Goal: Task Accomplishment & Management: Manage account settings

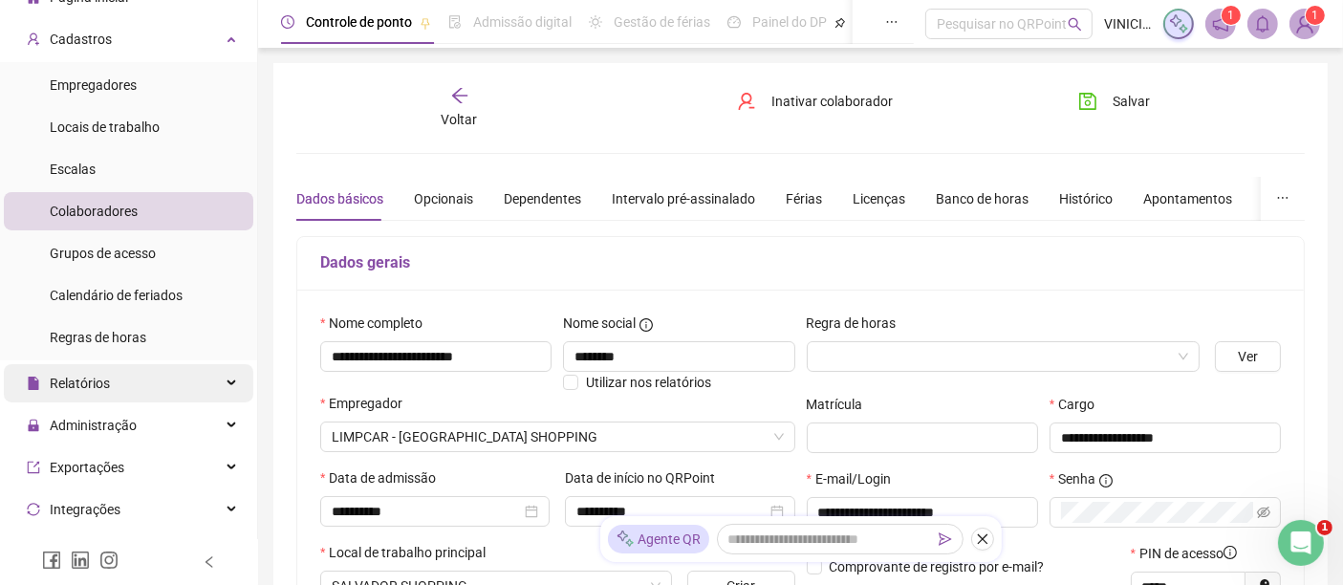
scroll to position [106, 0]
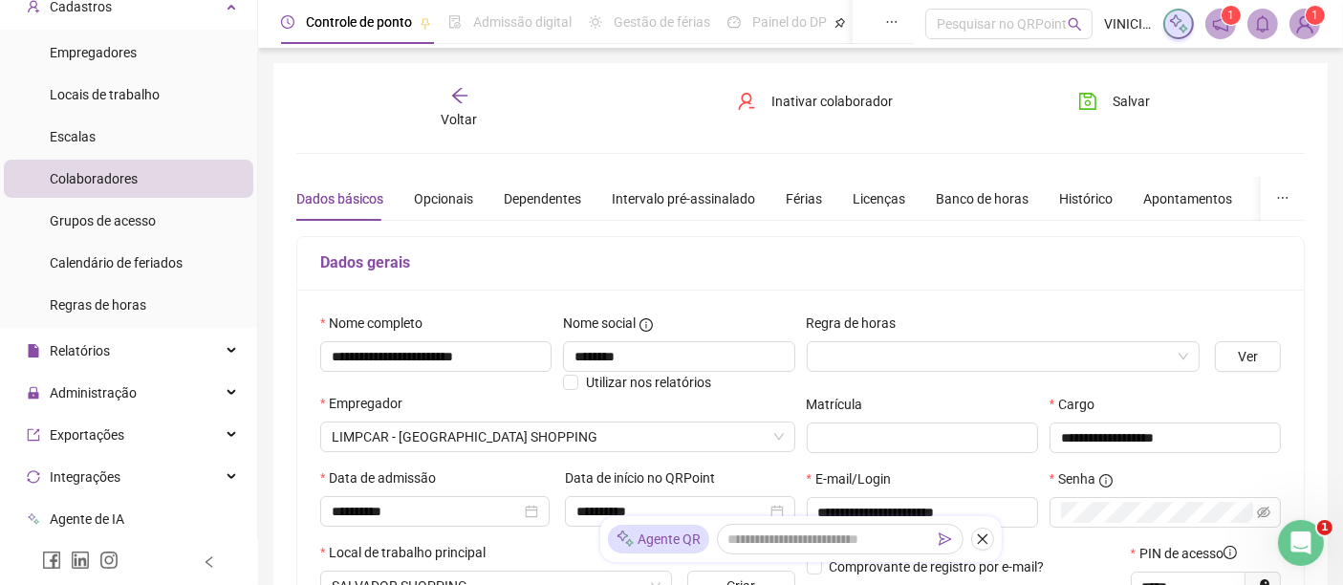
click at [803, 287] on div "Dados gerais" at bounding box center [800, 264] width 1007 height 54
click at [229, 377] on div "Administração" at bounding box center [129, 393] width 250 height 38
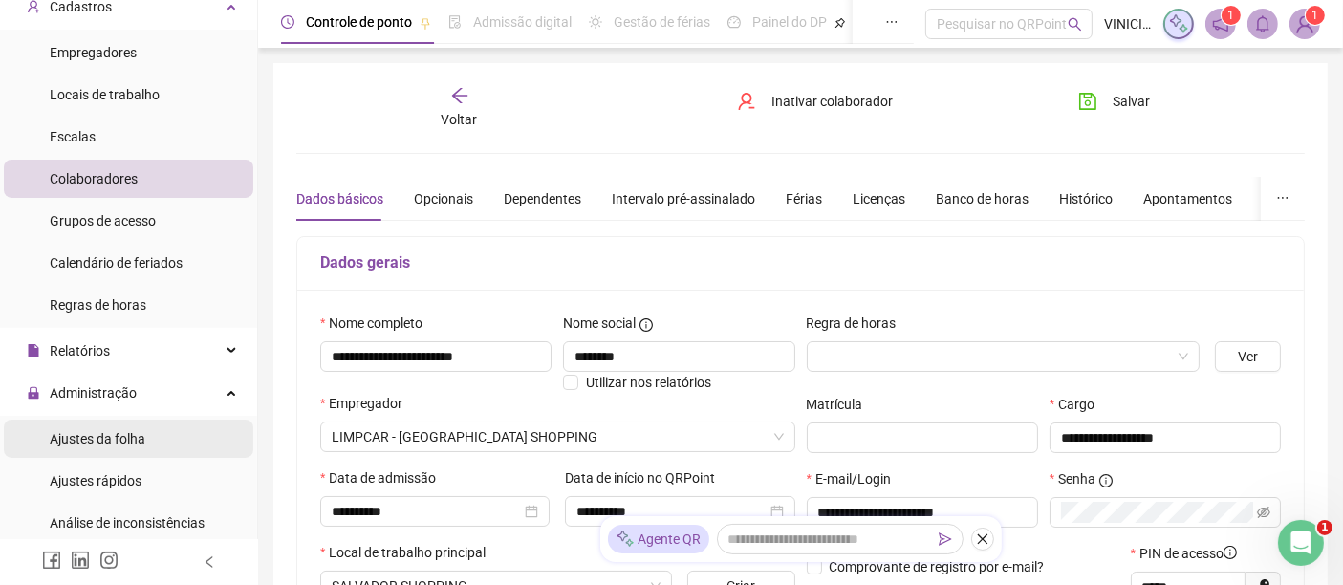
click at [137, 437] on span "Ajustes da folha" at bounding box center [98, 438] width 96 height 15
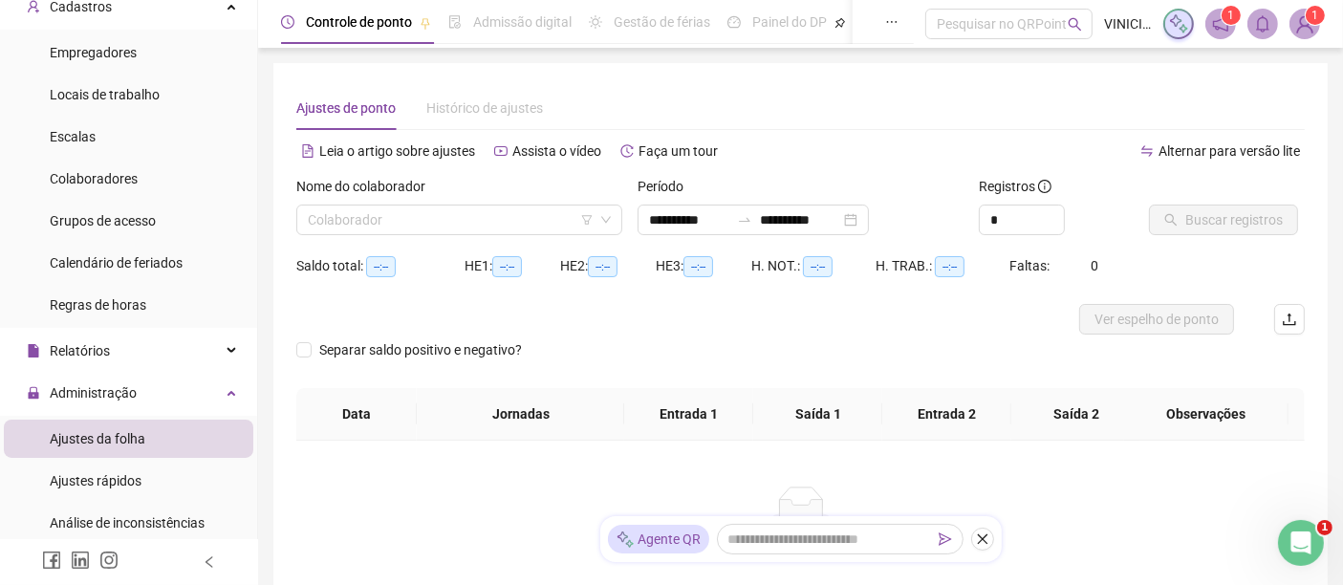
type input "**********"
click at [397, 213] on input "search" at bounding box center [451, 220] width 286 height 29
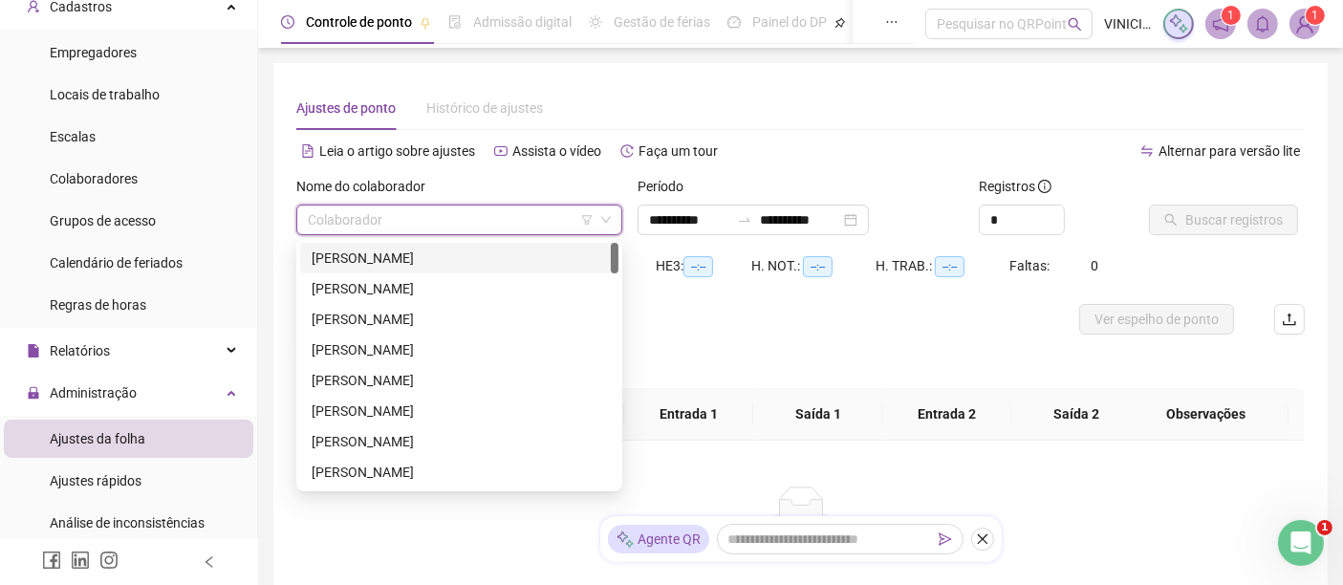
click at [397, 213] on input "search" at bounding box center [451, 220] width 286 height 29
type input "***"
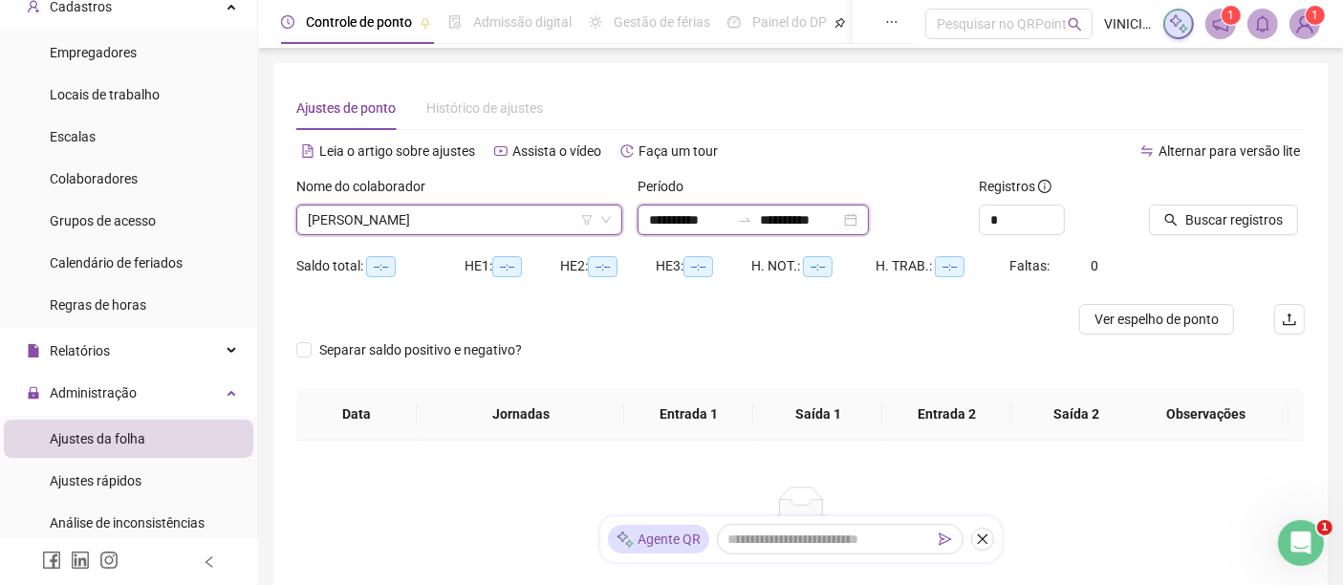
click at [800, 220] on input "**********" at bounding box center [800, 219] width 80 height 21
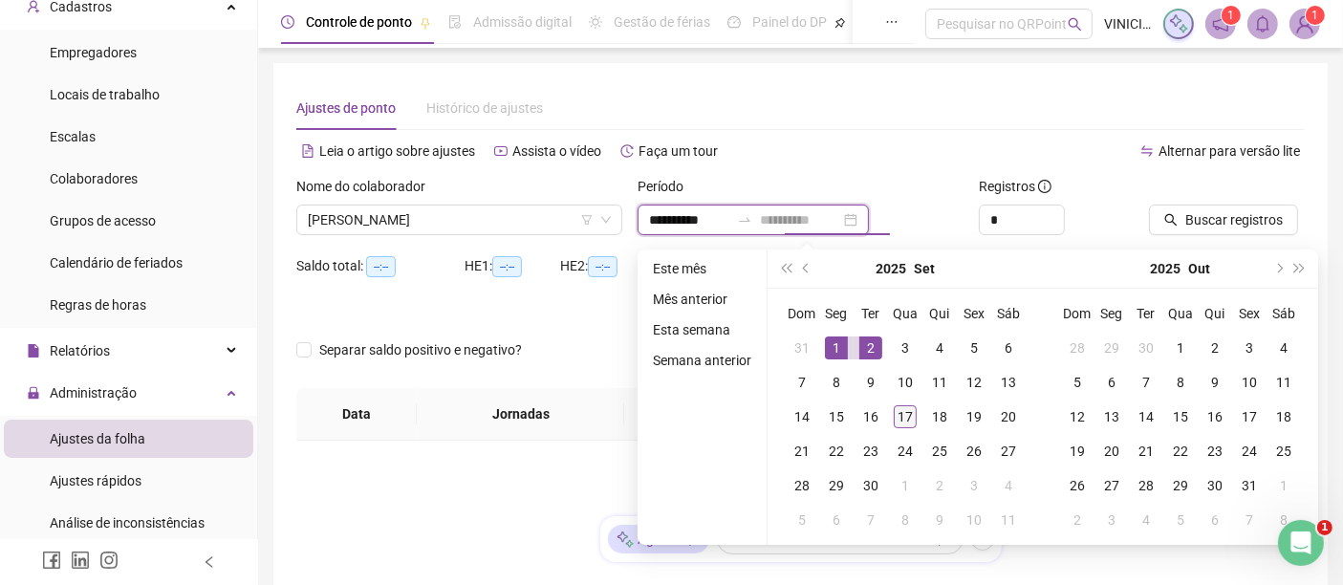
type input "**********"
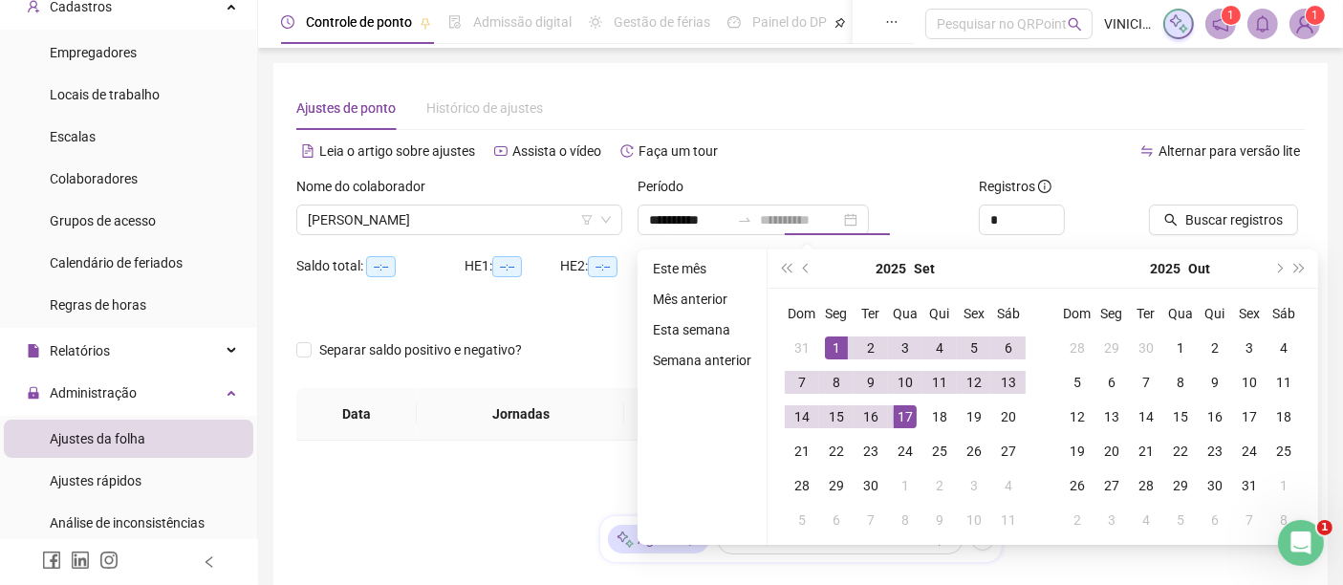
click at [890, 425] on td "17" at bounding box center [905, 417] width 34 height 34
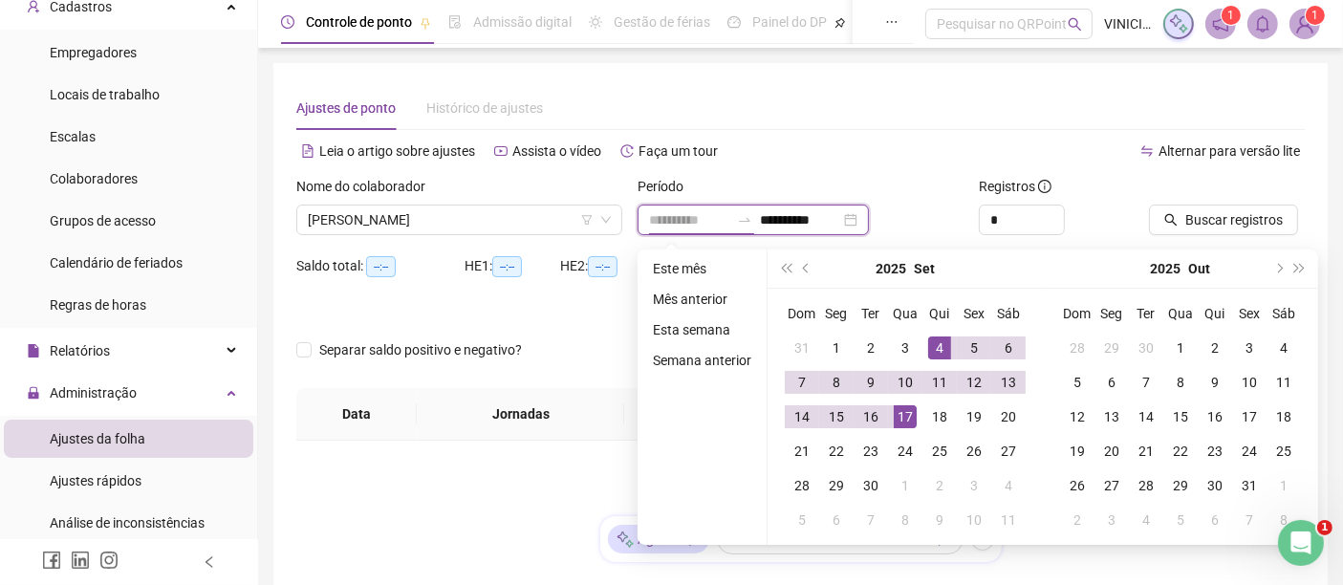
type input "**********"
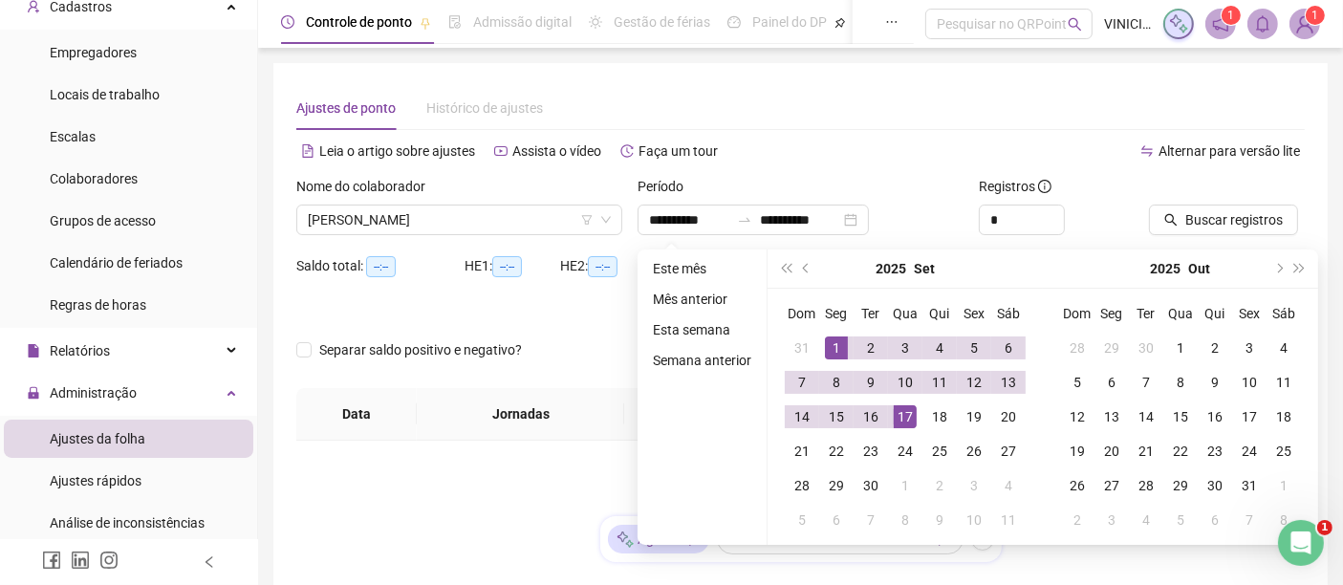
click at [1103, 170] on div "Alternar para versão lite" at bounding box center [1053, 160] width 505 height 31
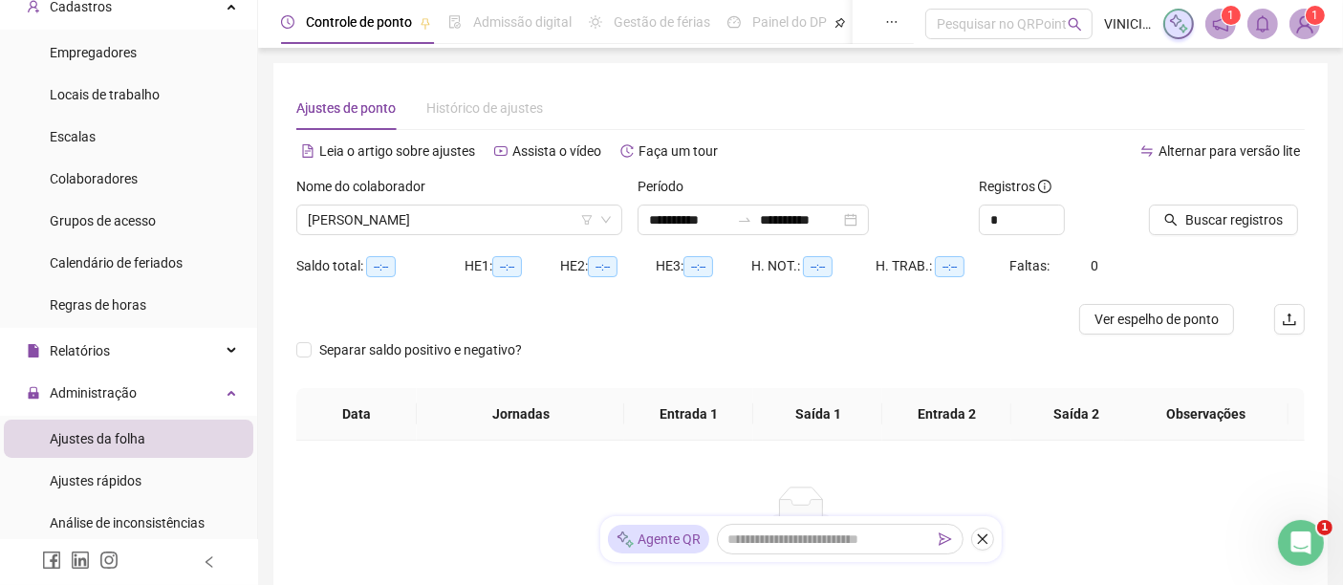
click at [1098, 174] on div "Alternar para versão lite" at bounding box center [1053, 160] width 505 height 31
click at [1122, 164] on div "Alternar para versão lite" at bounding box center [1053, 151] width 505 height 31
click at [968, 320] on div at bounding box center [674, 319] width 756 height 31
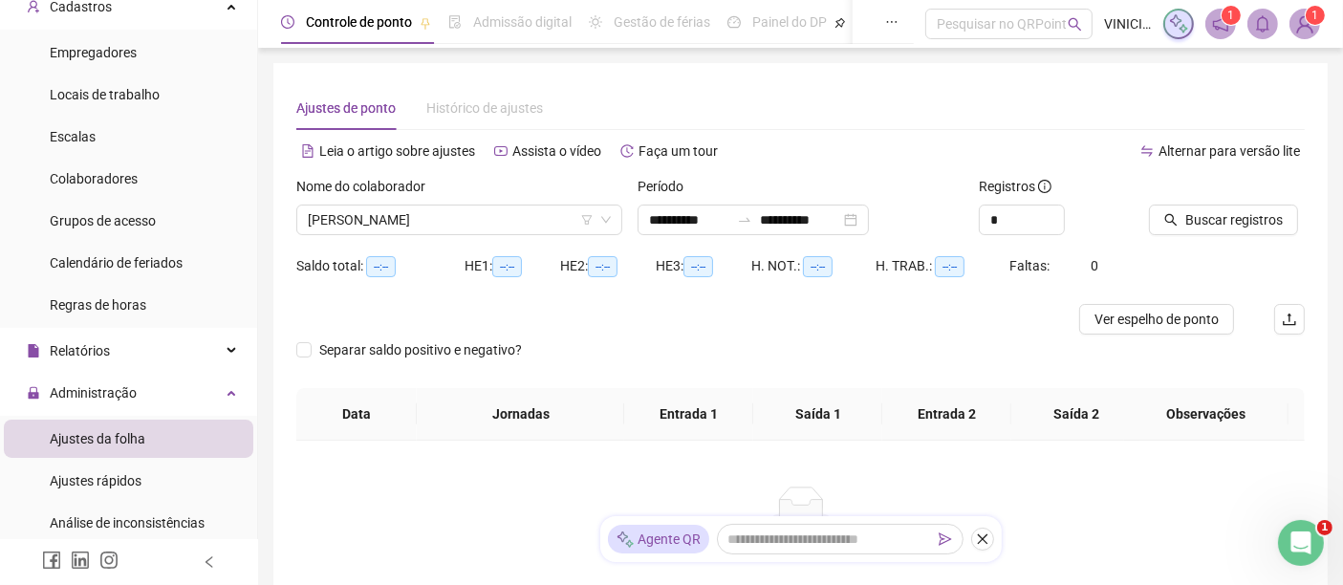
click at [968, 320] on div at bounding box center [674, 319] width 756 height 31
click at [1196, 215] on span "Buscar registros" at bounding box center [1235, 219] width 98 height 21
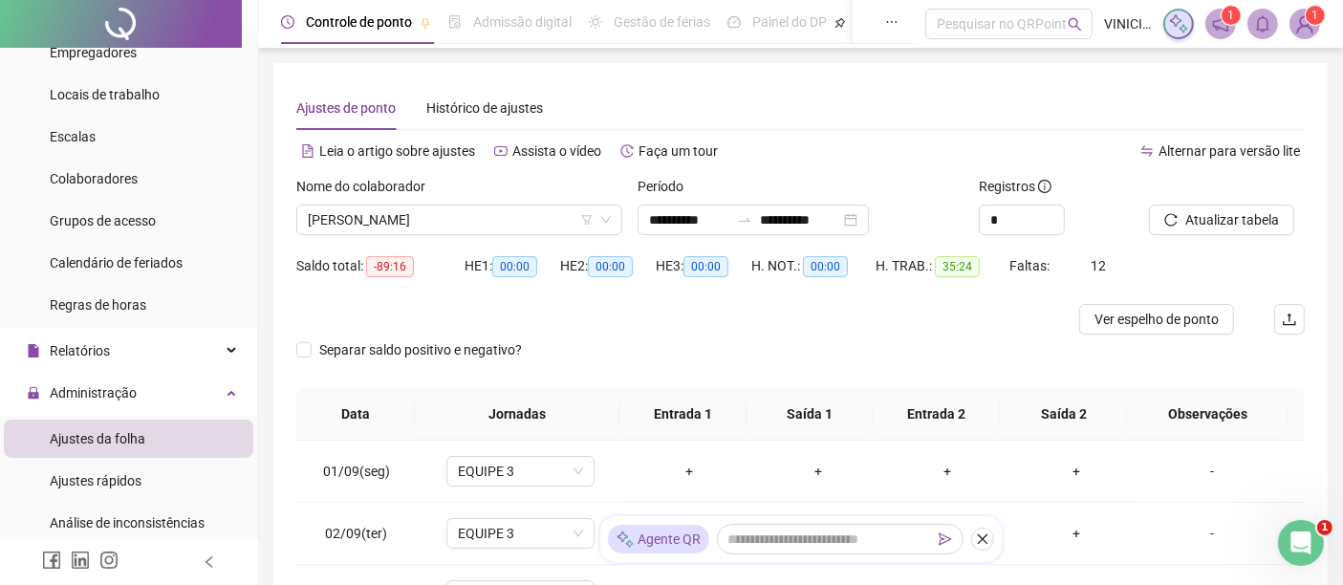
click at [996, 260] on div "H. TRAB.: 35:24" at bounding box center [943, 266] width 134 height 22
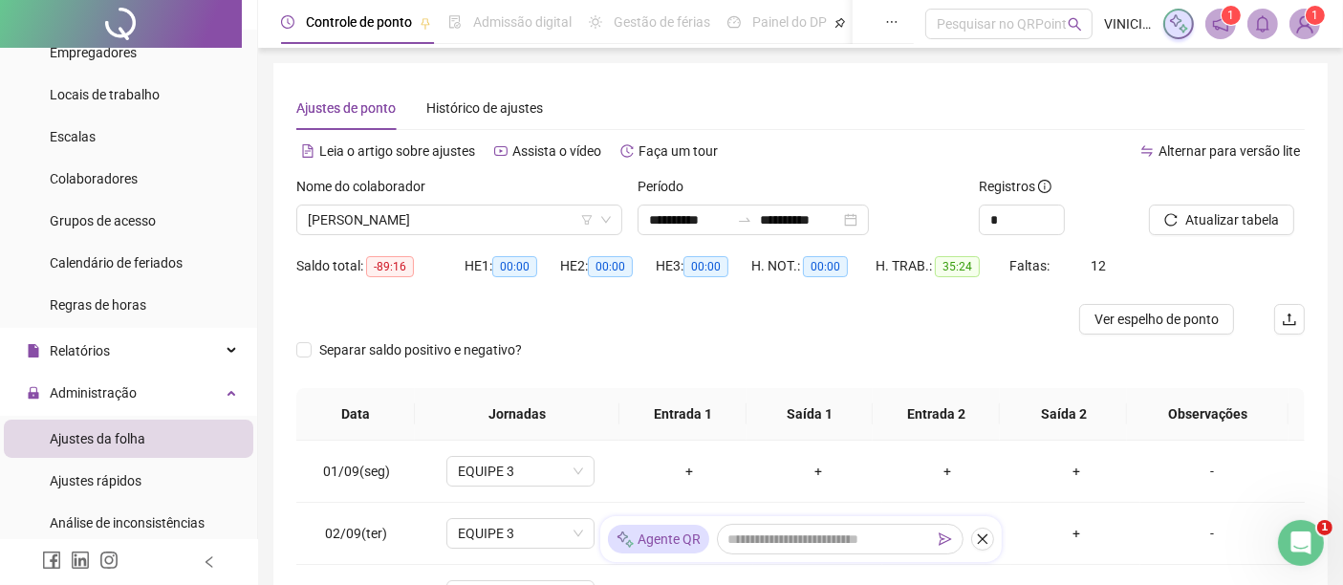
click at [1332, 126] on div "**********" at bounding box center [800, 500] width 1085 height 1000
click at [1330, 126] on div "**********" at bounding box center [800, 500] width 1085 height 1000
click at [535, 211] on span "[PERSON_NAME]" at bounding box center [459, 220] width 303 height 29
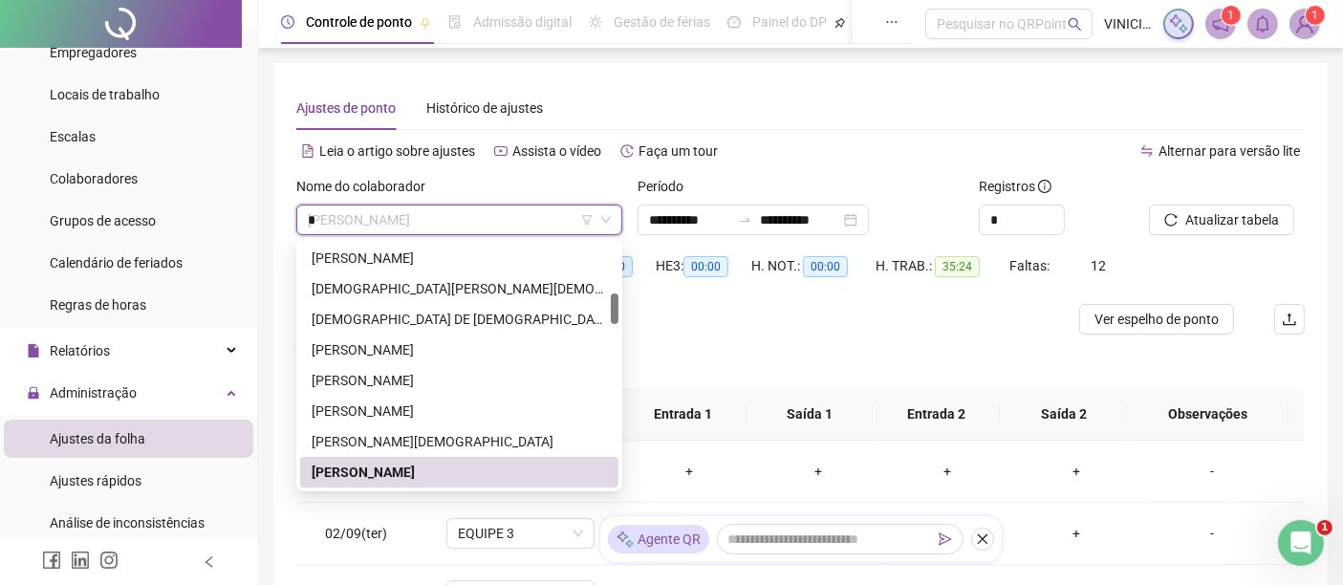
scroll to position [274, 0]
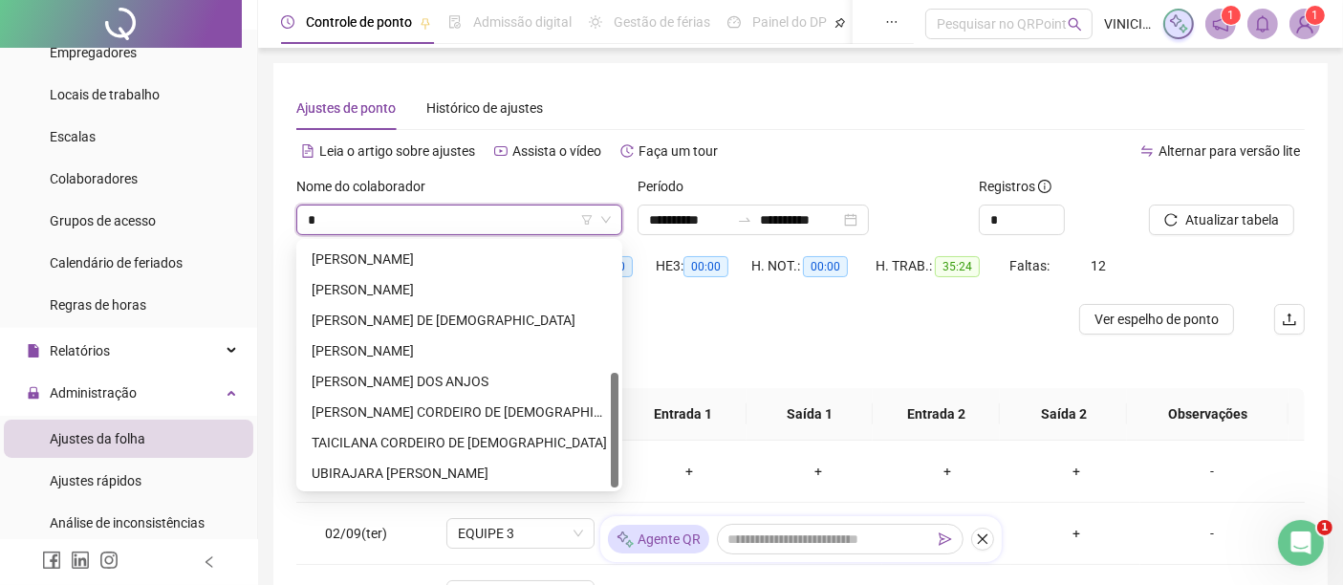
type input "**"
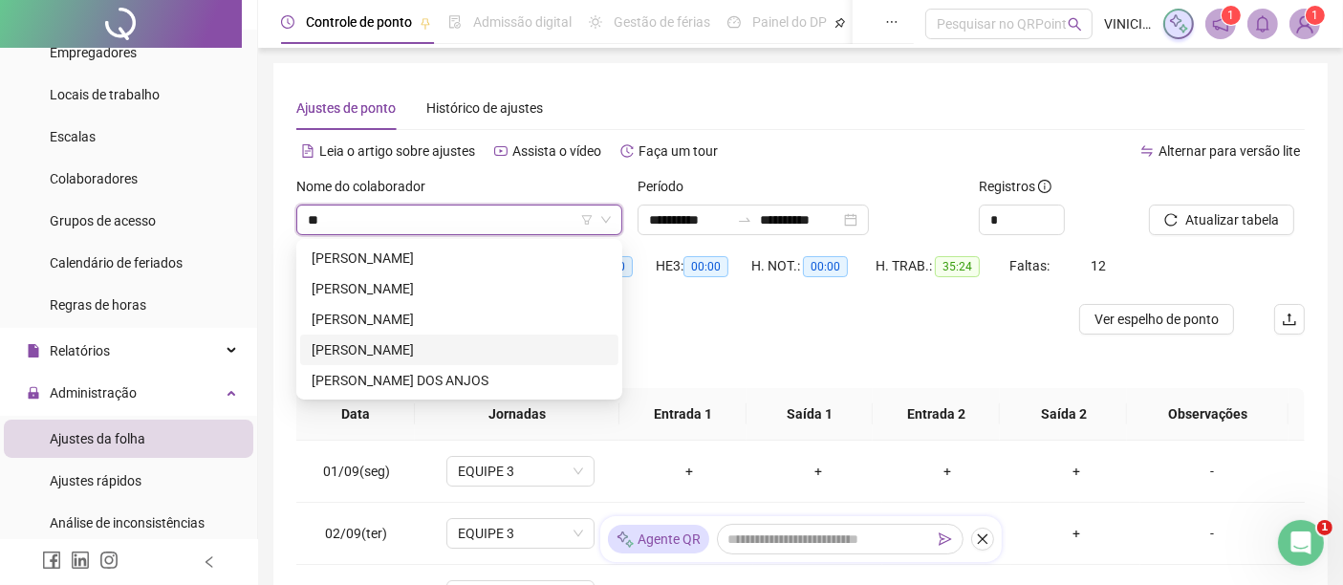
click at [430, 349] on div "[PERSON_NAME]" at bounding box center [459, 349] width 295 height 21
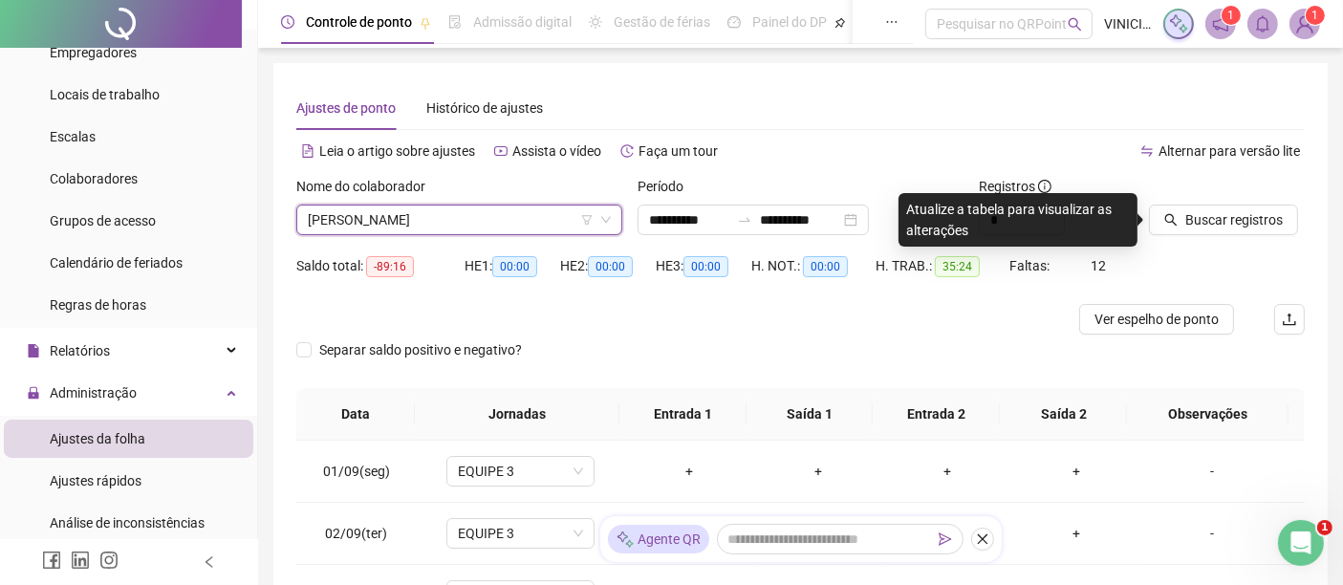
click at [1208, 236] on div "Buscar registros" at bounding box center [1227, 213] width 171 height 75
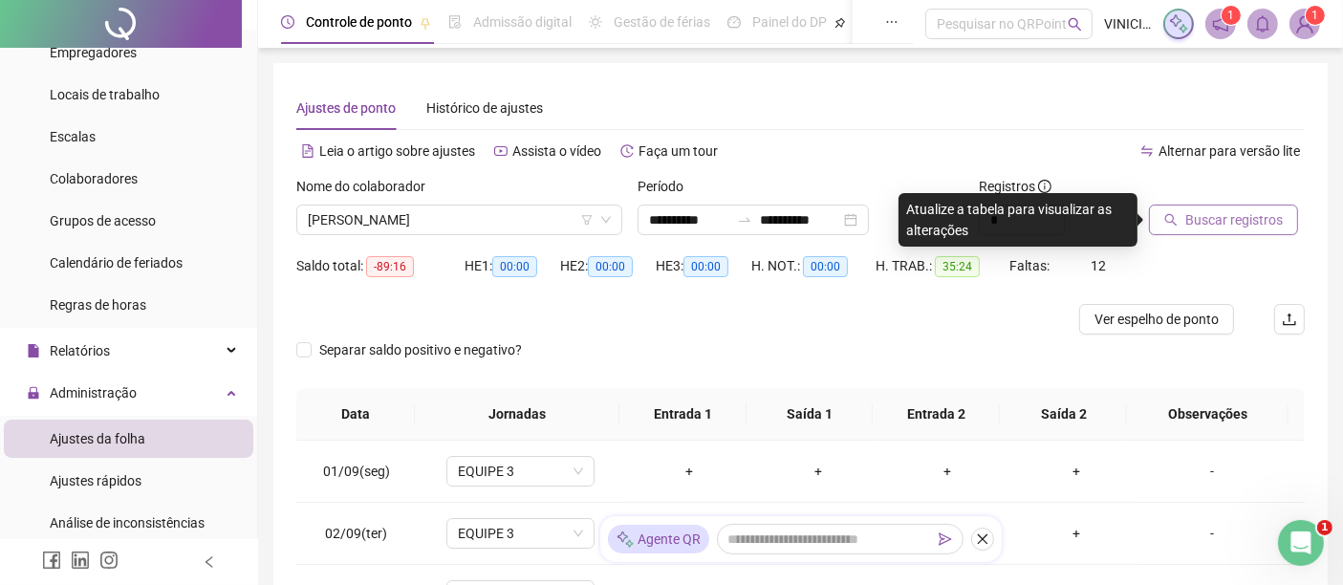
click at [1218, 222] on span "Buscar registros" at bounding box center [1235, 219] width 98 height 21
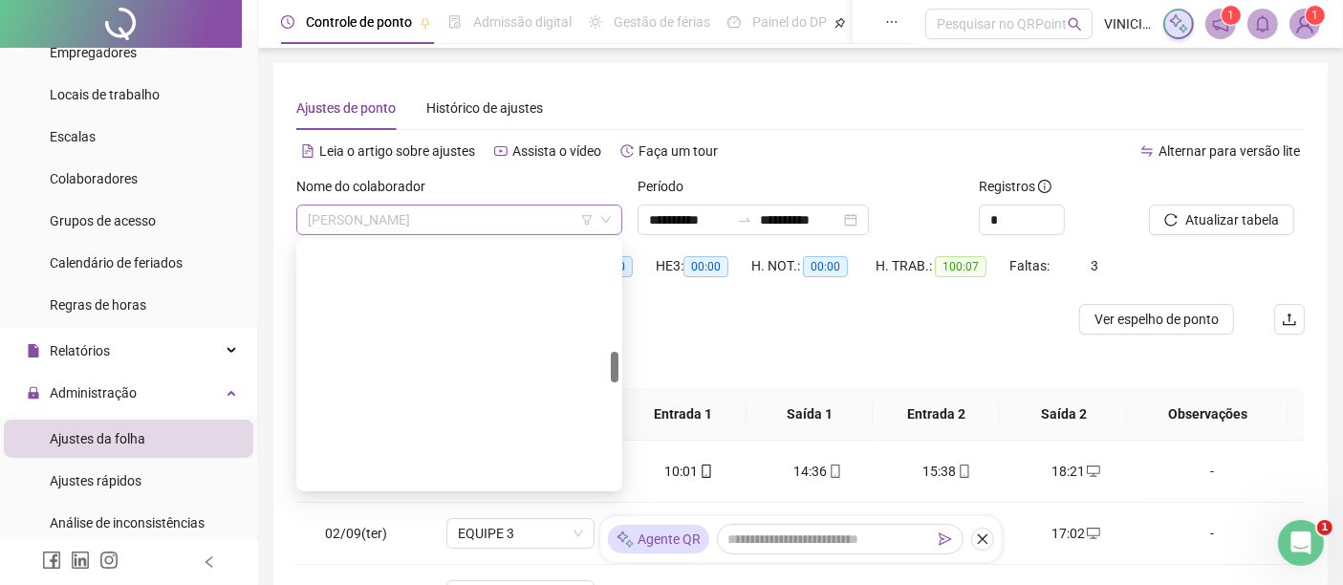
click at [478, 226] on span "[PERSON_NAME]" at bounding box center [459, 220] width 303 height 29
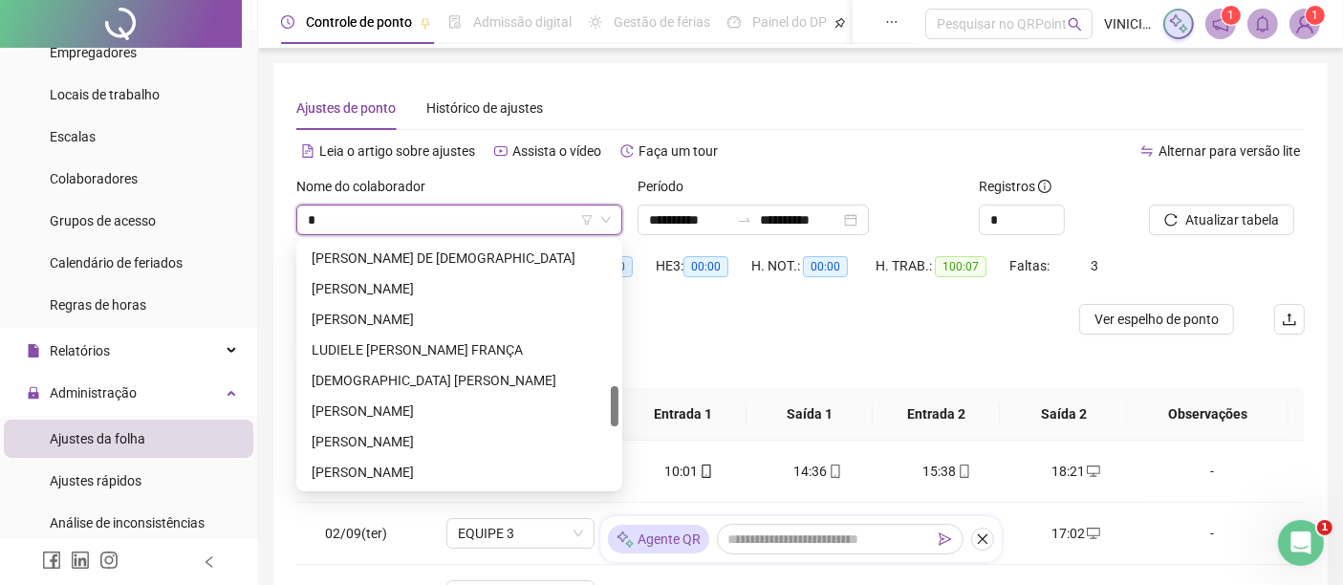
scroll to position [795, 0]
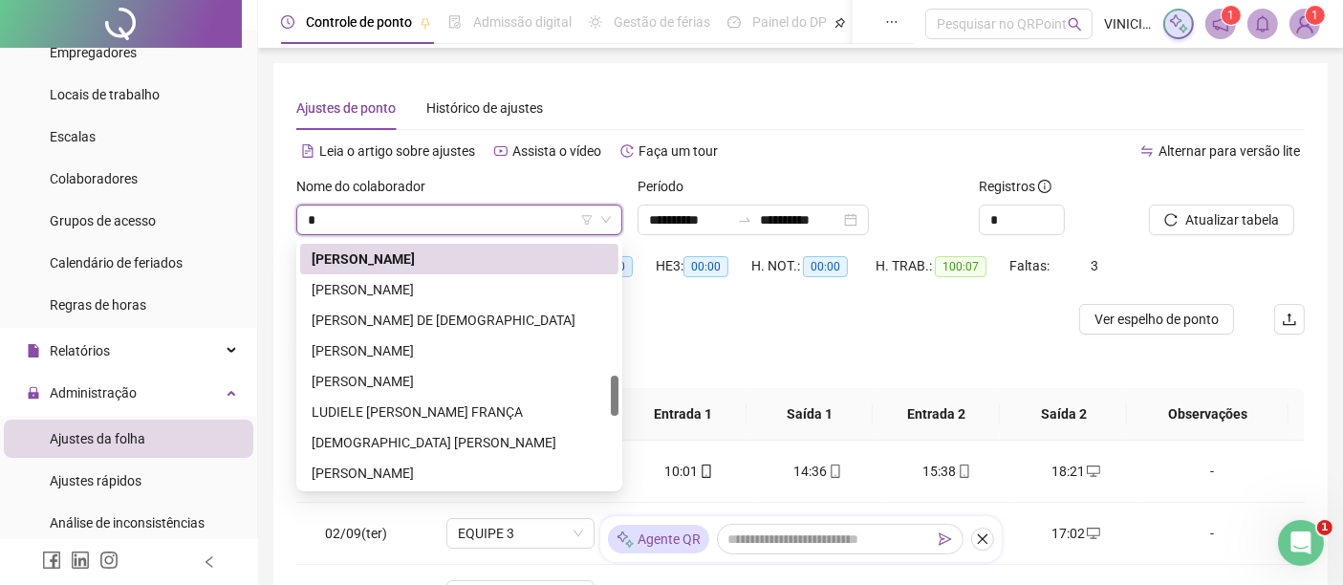
type input "**"
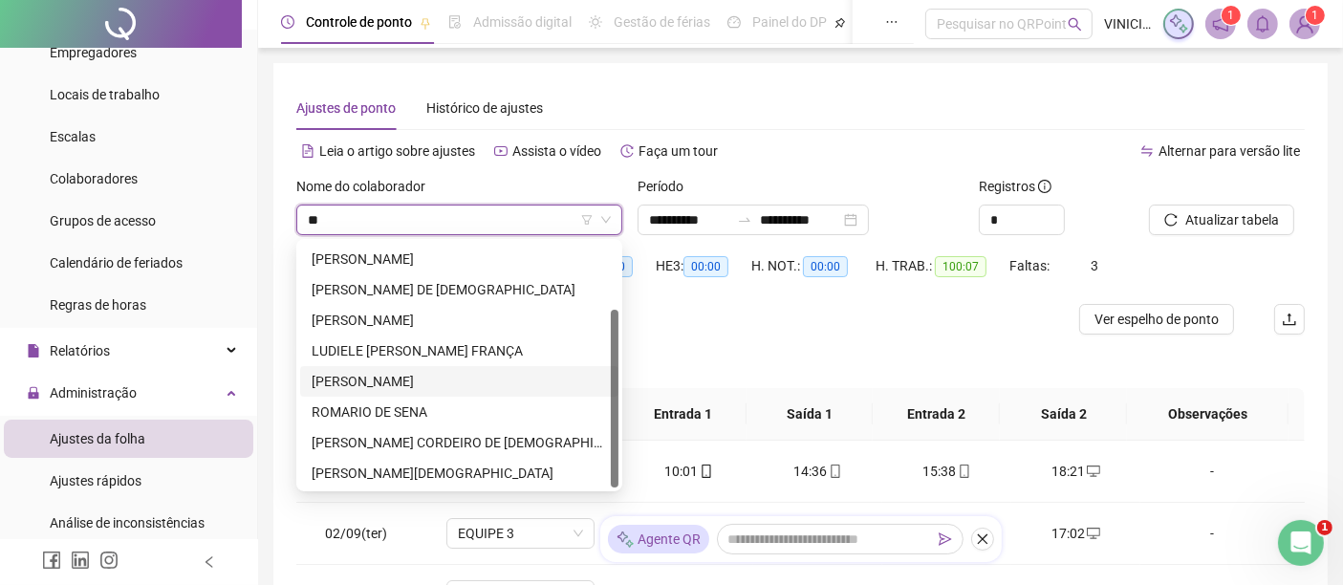
drag, startPoint x: 433, startPoint y: 383, endPoint x: 594, endPoint y: 350, distance: 164.1
click at [431, 383] on div "[PERSON_NAME]" at bounding box center [459, 381] width 295 height 21
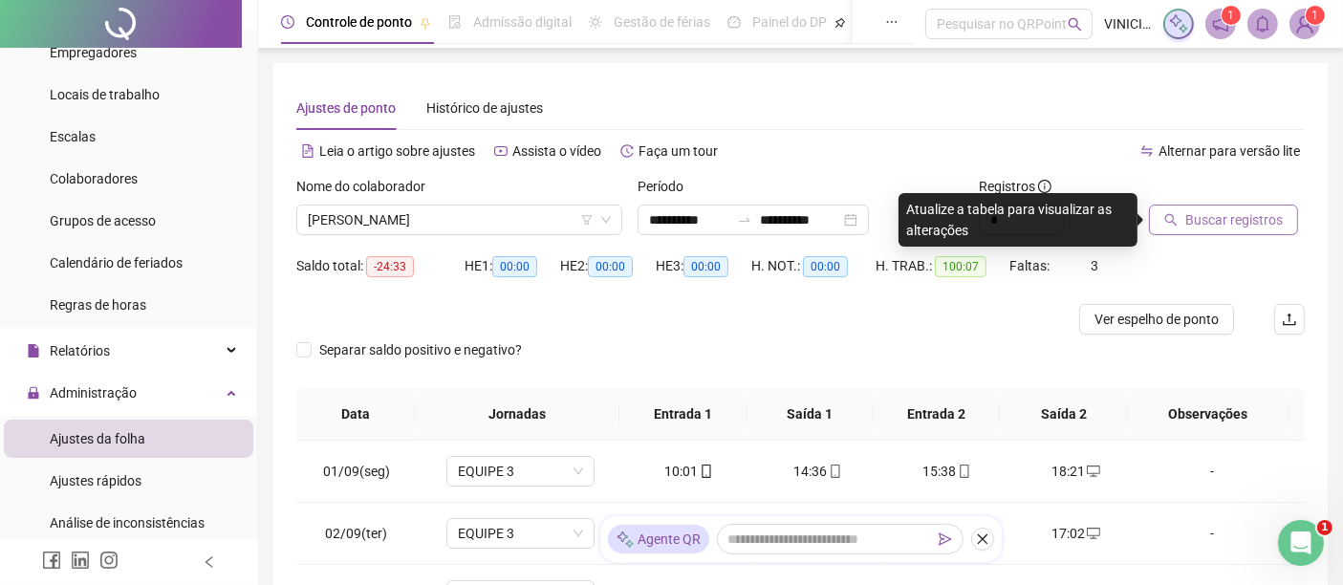
click at [1199, 222] on span "Buscar registros" at bounding box center [1235, 219] width 98 height 21
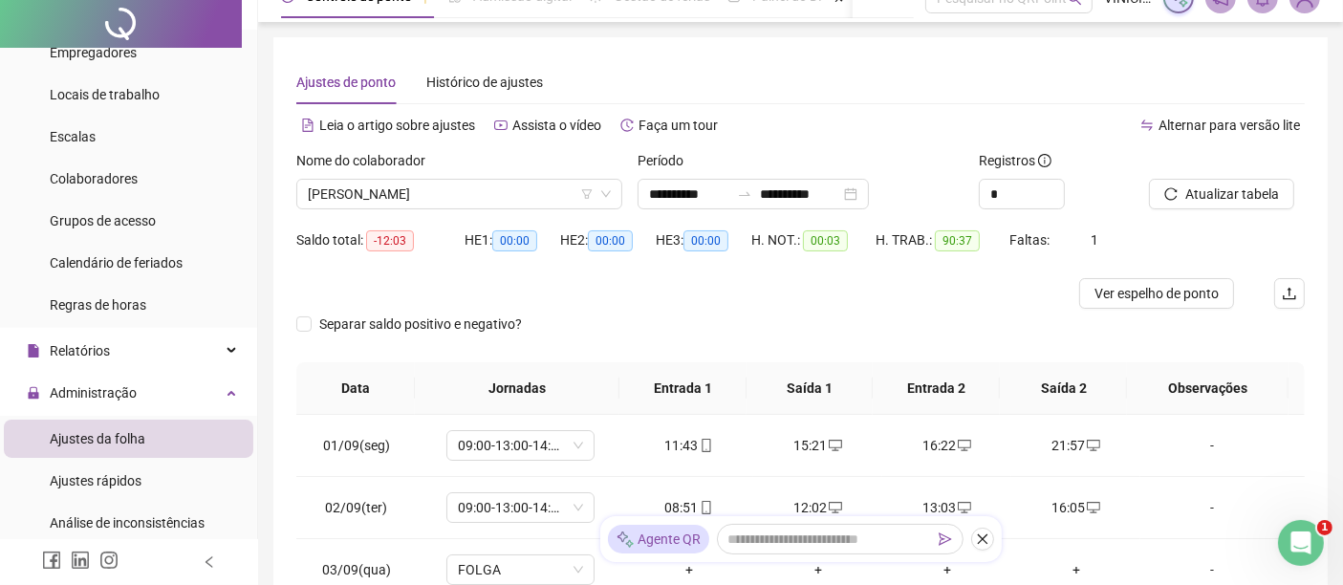
scroll to position [0, 0]
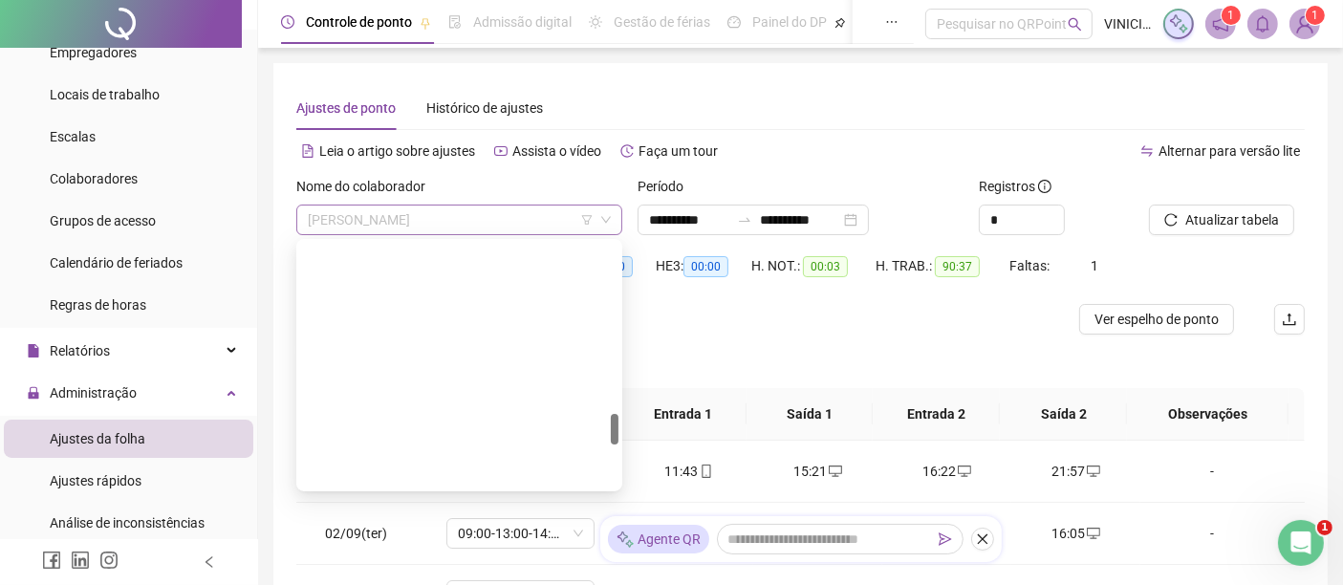
click at [493, 228] on span "[PERSON_NAME]" at bounding box center [459, 220] width 303 height 29
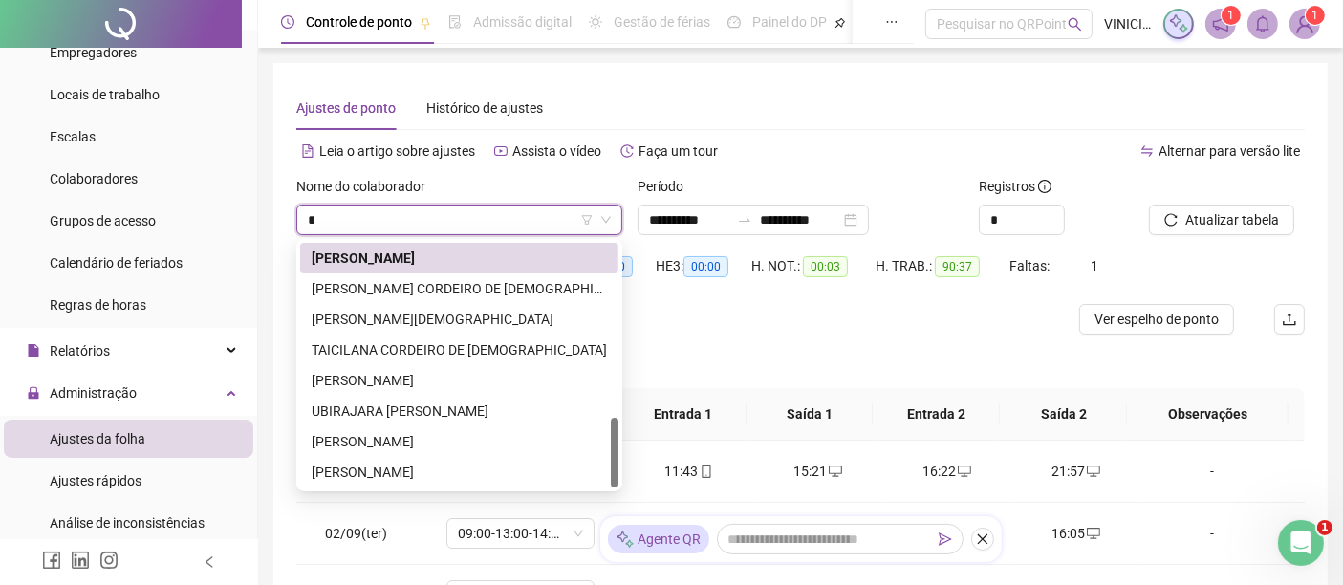
scroll to position [612, 0]
type input "**"
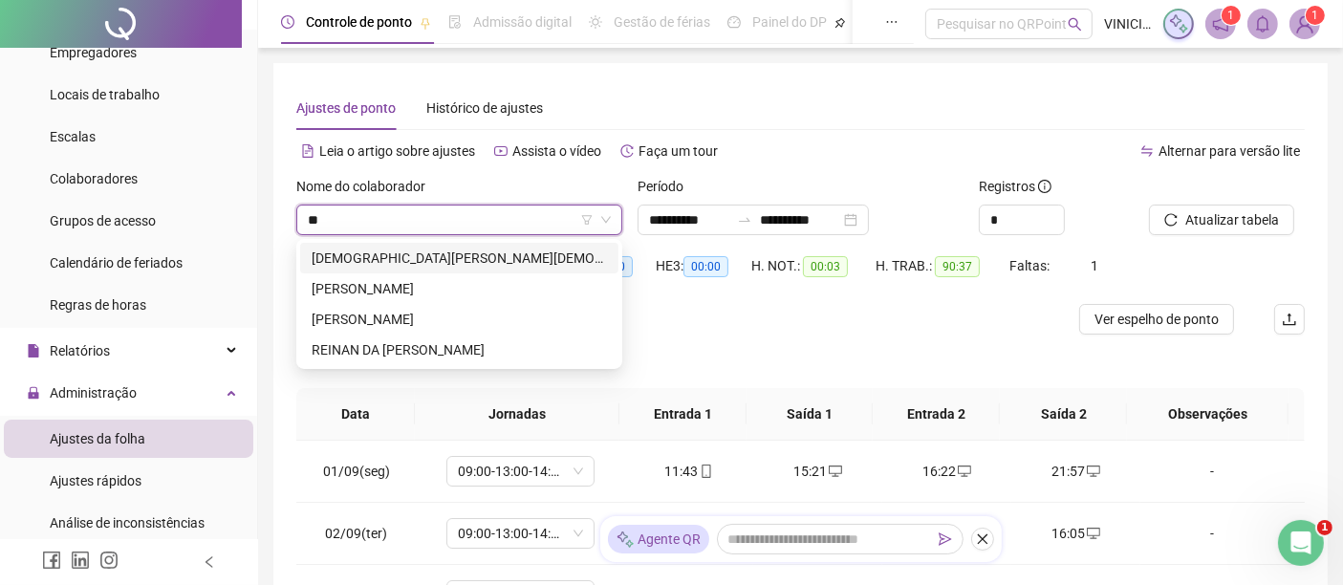
click at [486, 247] on div "[DEMOGRAPHIC_DATA][PERSON_NAME][DEMOGRAPHIC_DATA] DE [DEMOGRAPHIC_DATA]" at bounding box center [459, 258] width 318 height 31
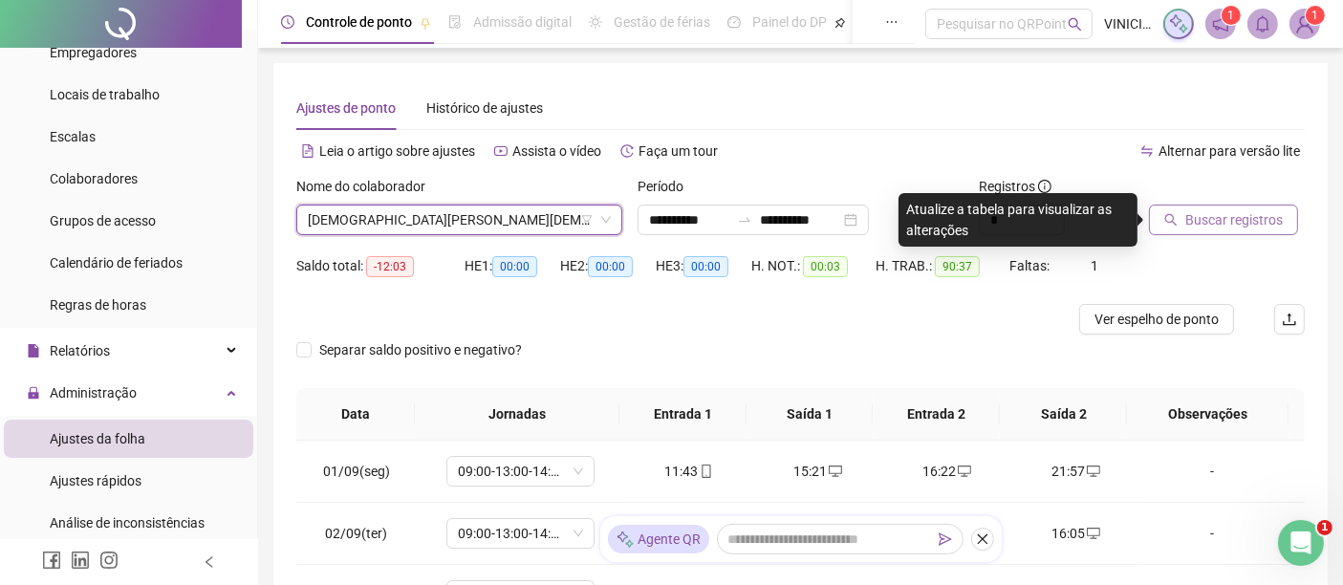
click at [1251, 226] on span "Buscar registros" at bounding box center [1235, 219] width 98 height 21
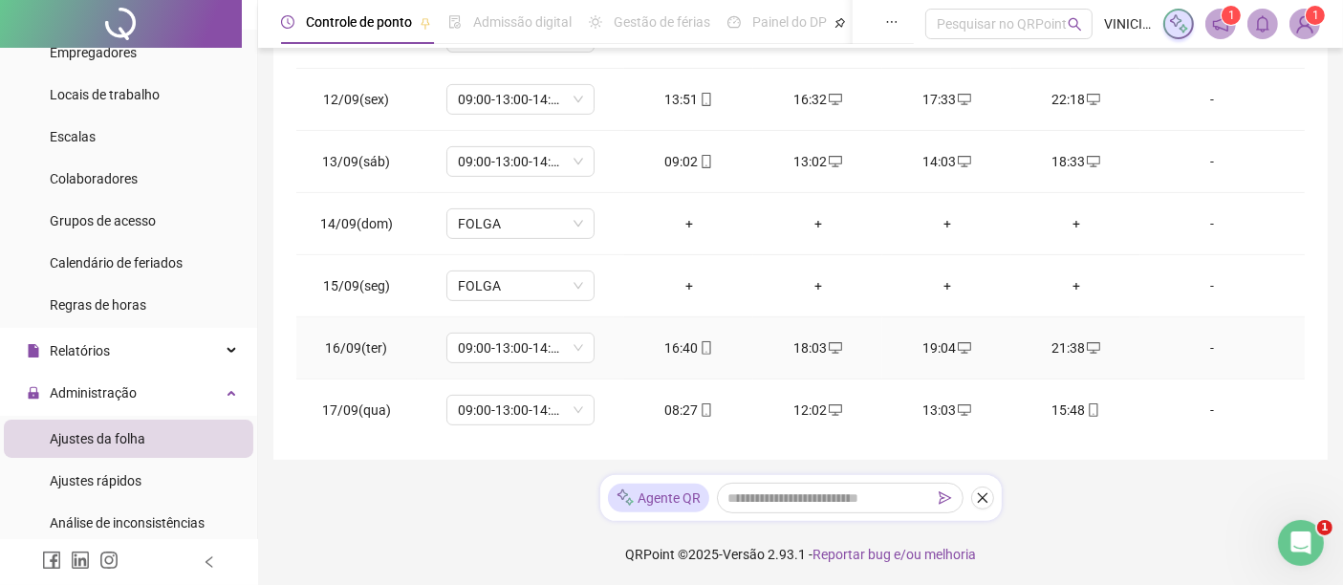
scroll to position [447, 0]
click at [1090, 403] on icon "mobile" at bounding box center [1094, 409] width 9 height 13
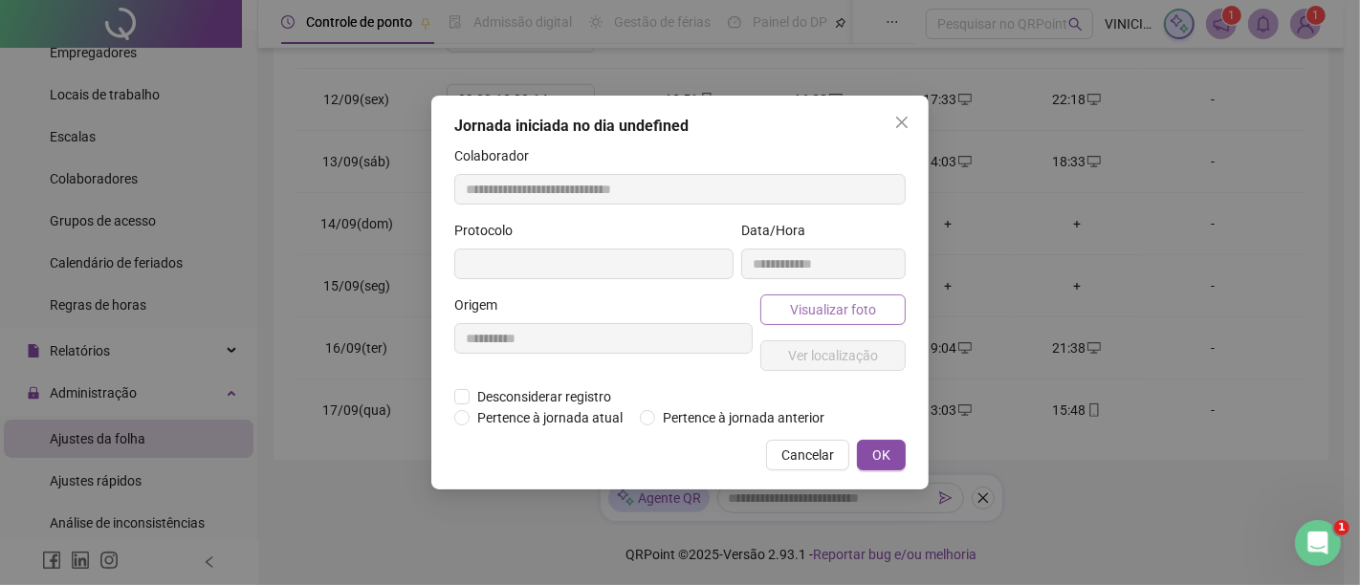
click at [853, 300] on span "Visualizar foto" at bounding box center [833, 309] width 86 height 21
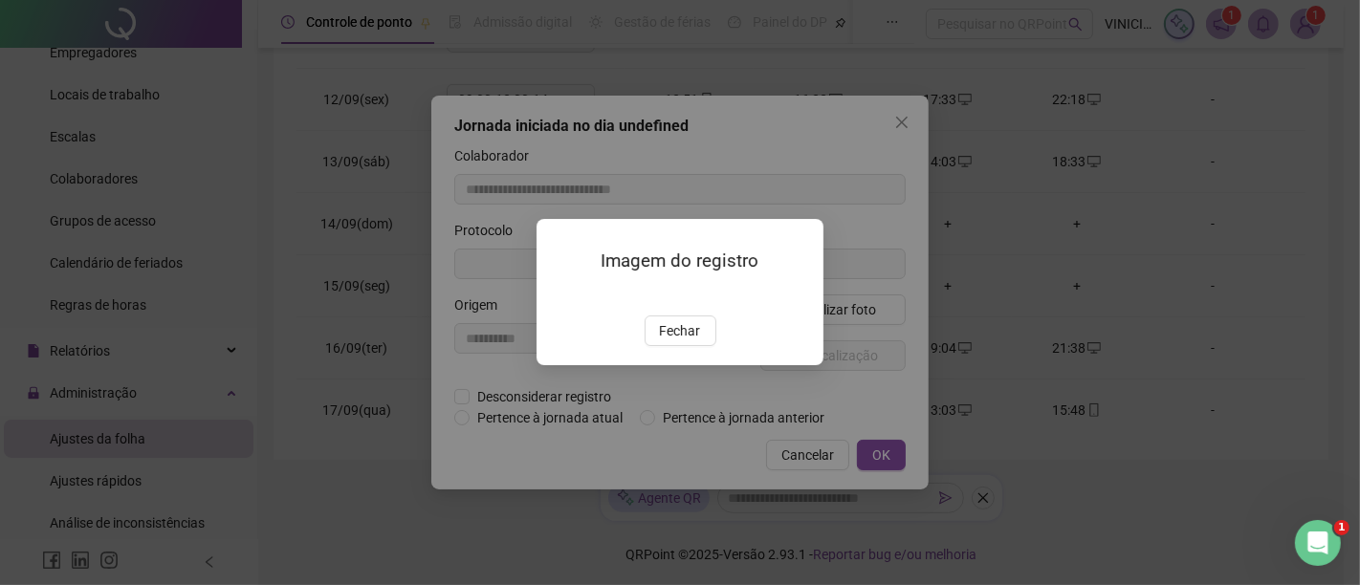
type input "**********"
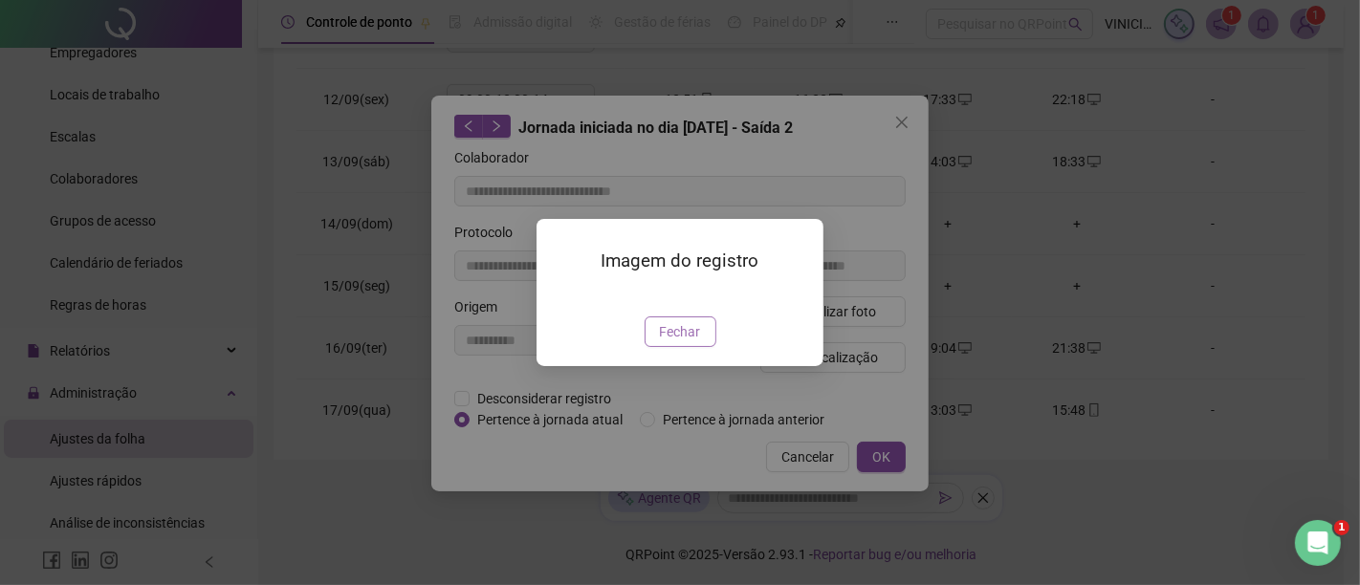
click at [671, 342] on span "Fechar" at bounding box center [680, 331] width 41 height 21
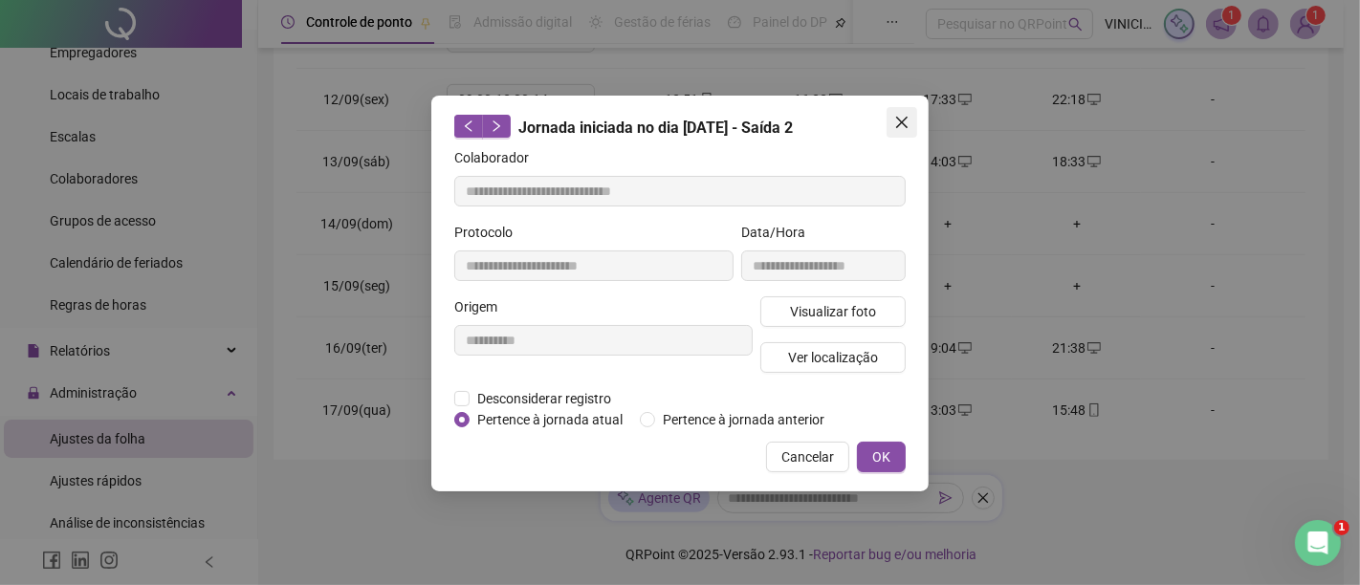
click at [902, 126] on icon "close" at bounding box center [901, 122] width 15 height 15
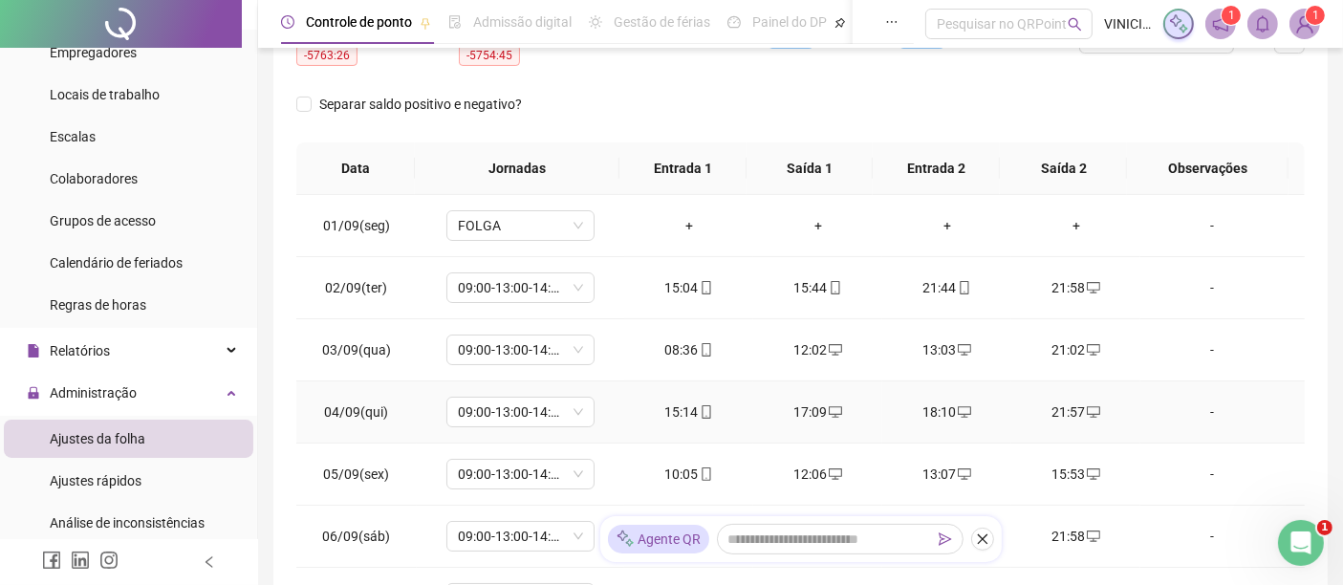
scroll to position [23, 0]
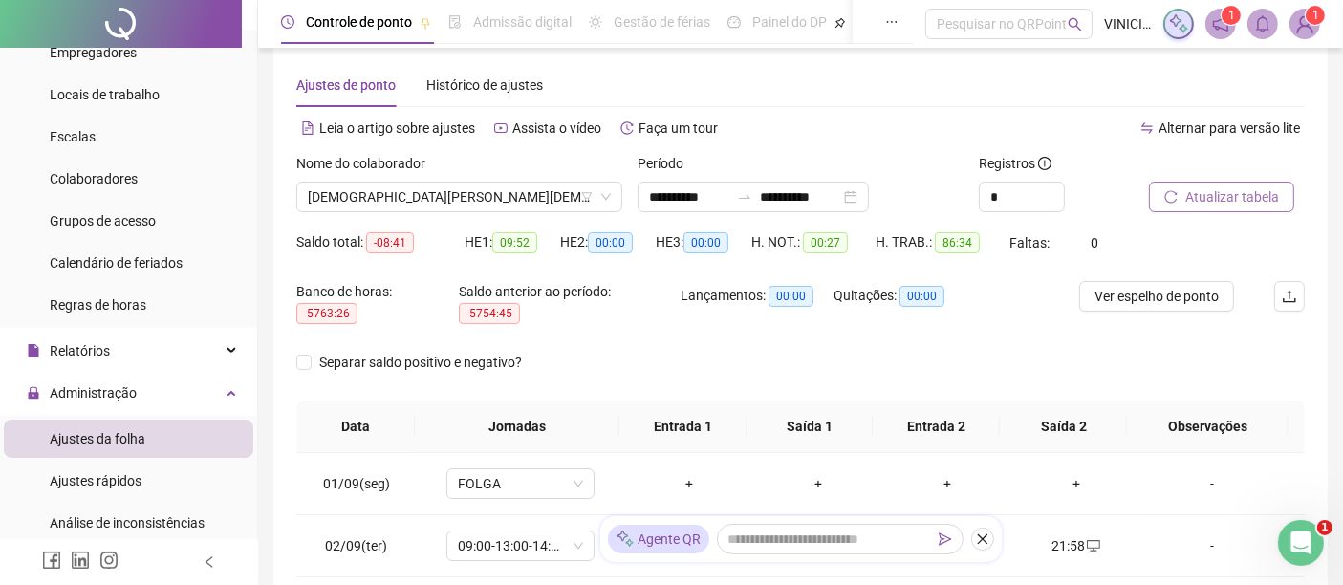
click at [1248, 188] on span "Atualizar tabela" at bounding box center [1233, 196] width 94 height 21
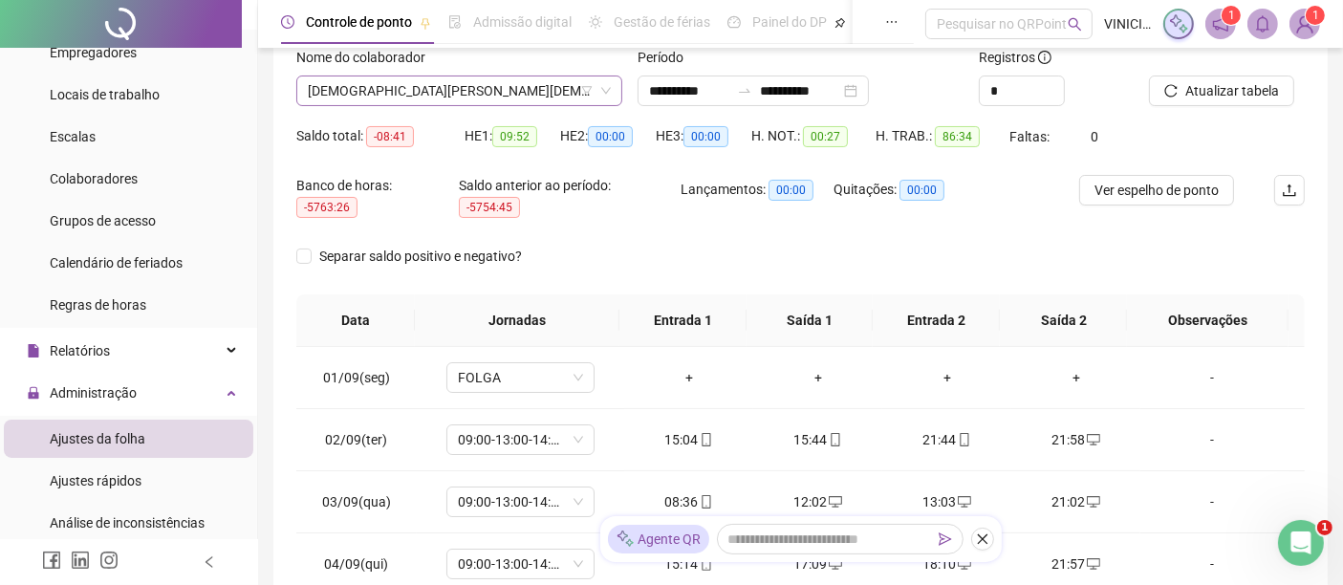
scroll to position [0, 0]
click at [544, 86] on span "[DEMOGRAPHIC_DATA][PERSON_NAME][DEMOGRAPHIC_DATA] DE [DEMOGRAPHIC_DATA]" at bounding box center [459, 90] width 303 height 29
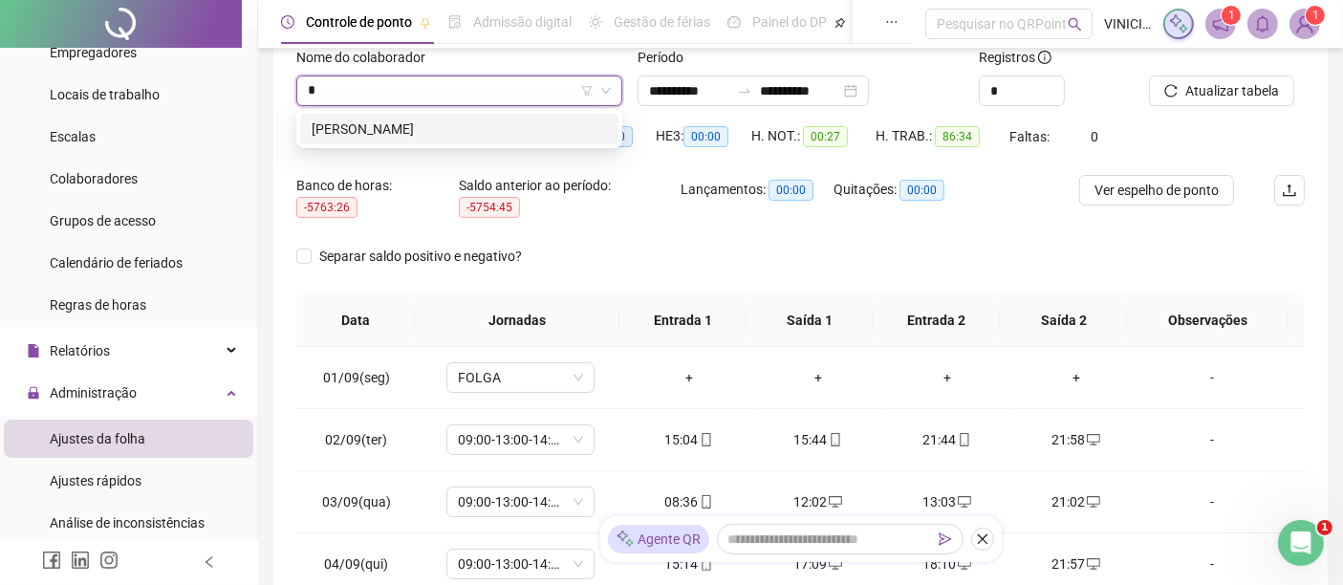
type input "*"
click at [541, 143] on div "171020 [PERSON_NAME]" at bounding box center [459, 129] width 326 height 38
click at [550, 126] on div "[PERSON_NAME]" at bounding box center [459, 129] width 295 height 21
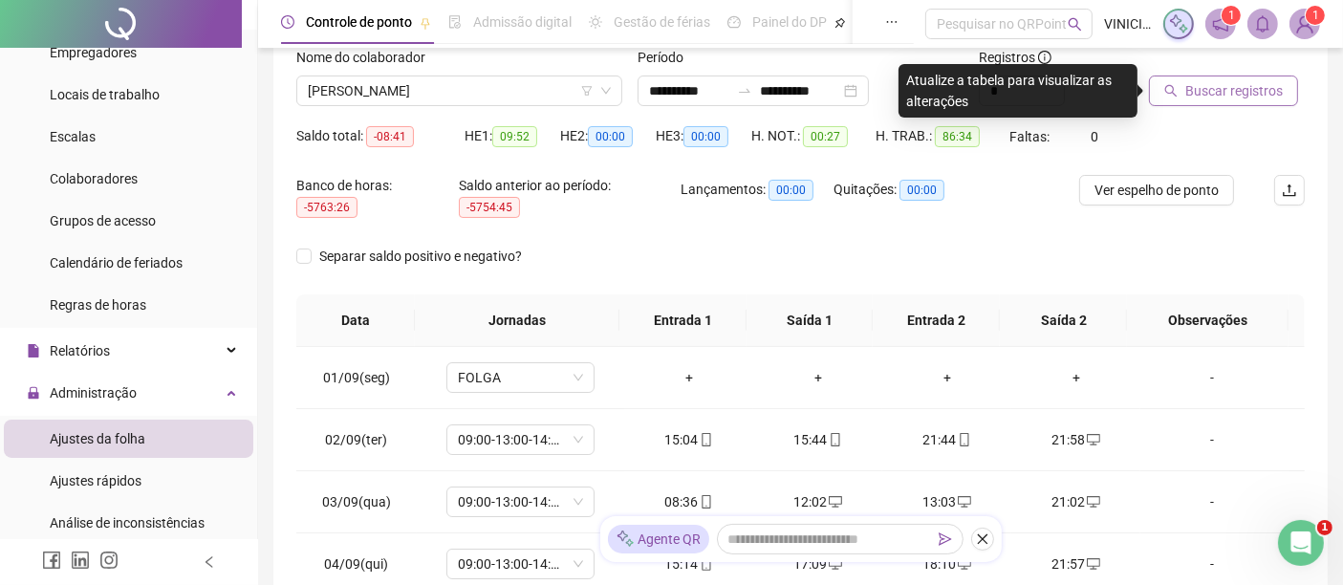
click at [1228, 80] on span "Buscar registros" at bounding box center [1235, 90] width 98 height 21
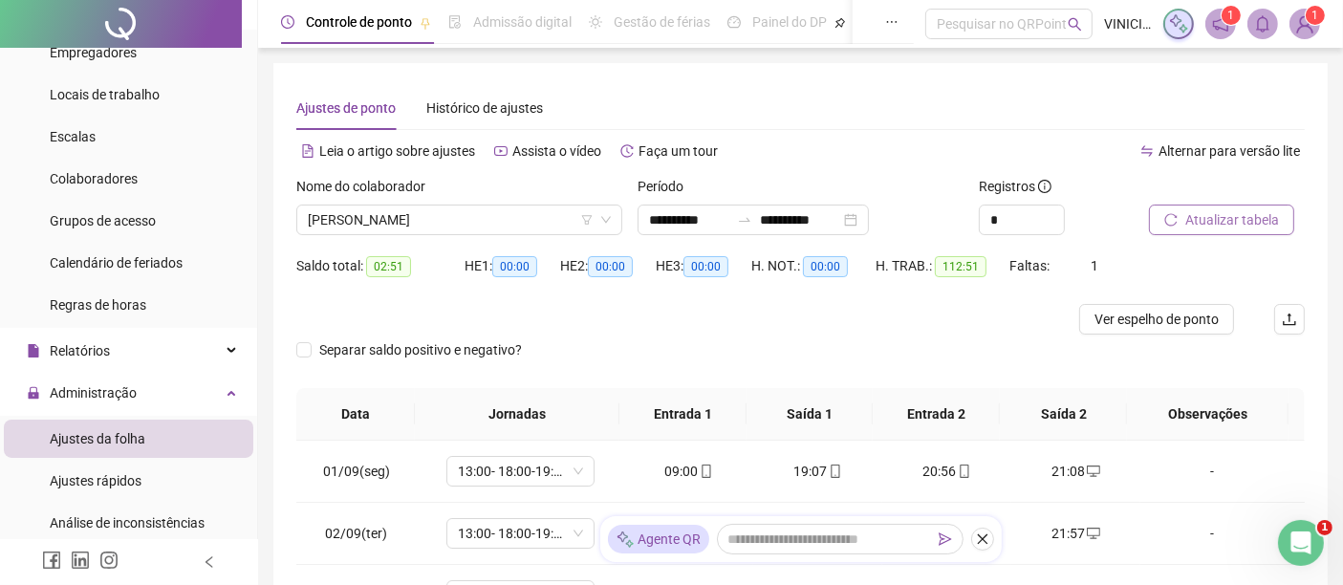
click at [1191, 233] on button "Atualizar tabela" at bounding box center [1221, 220] width 145 height 31
click at [481, 211] on span "[PERSON_NAME]" at bounding box center [459, 220] width 303 height 29
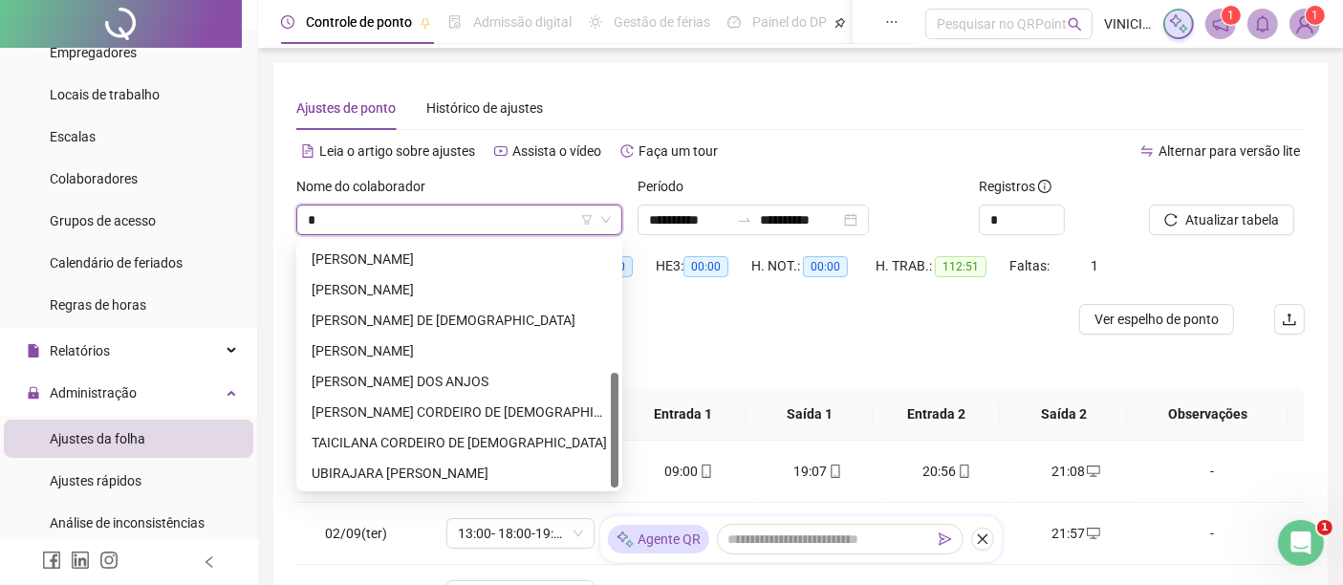
type input "**"
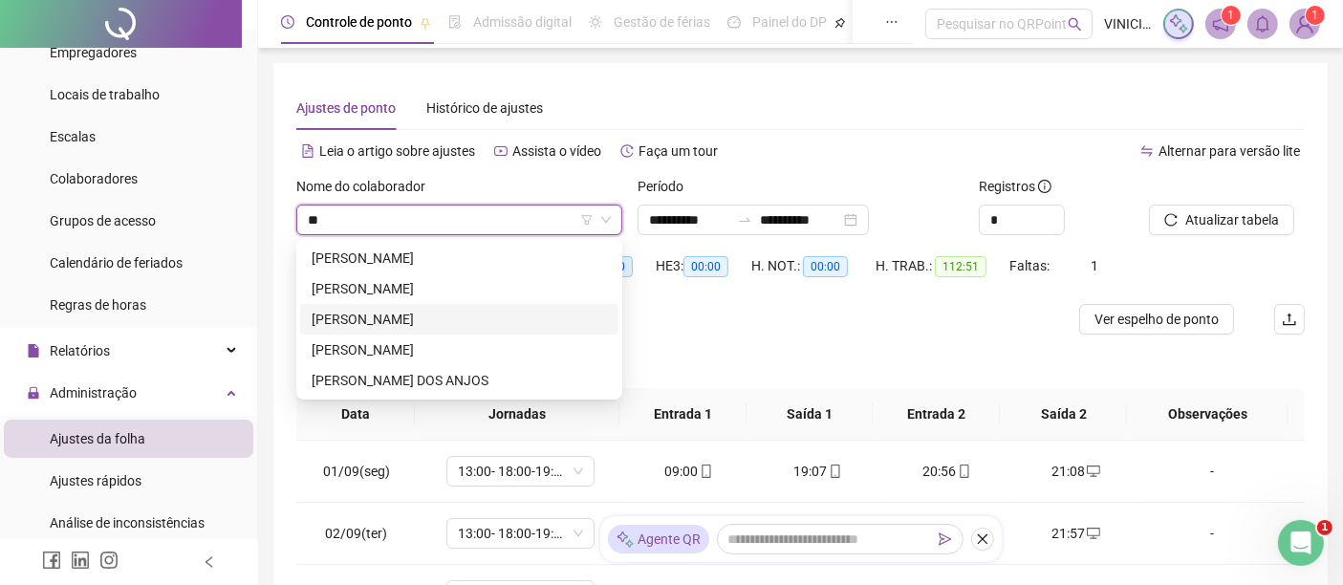
click at [522, 320] on div "[PERSON_NAME]" at bounding box center [459, 319] width 295 height 21
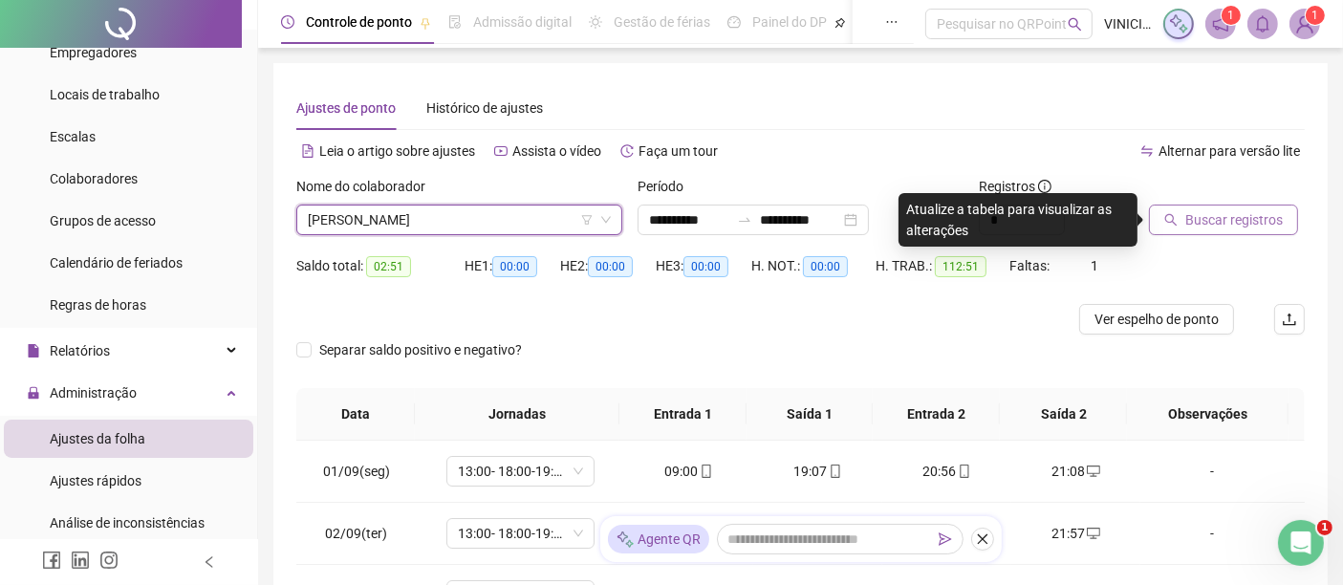
click at [1237, 207] on div "Buscar registros" at bounding box center [1203, 205] width 108 height 59
click at [1235, 219] on span "Buscar registros" at bounding box center [1235, 219] width 98 height 21
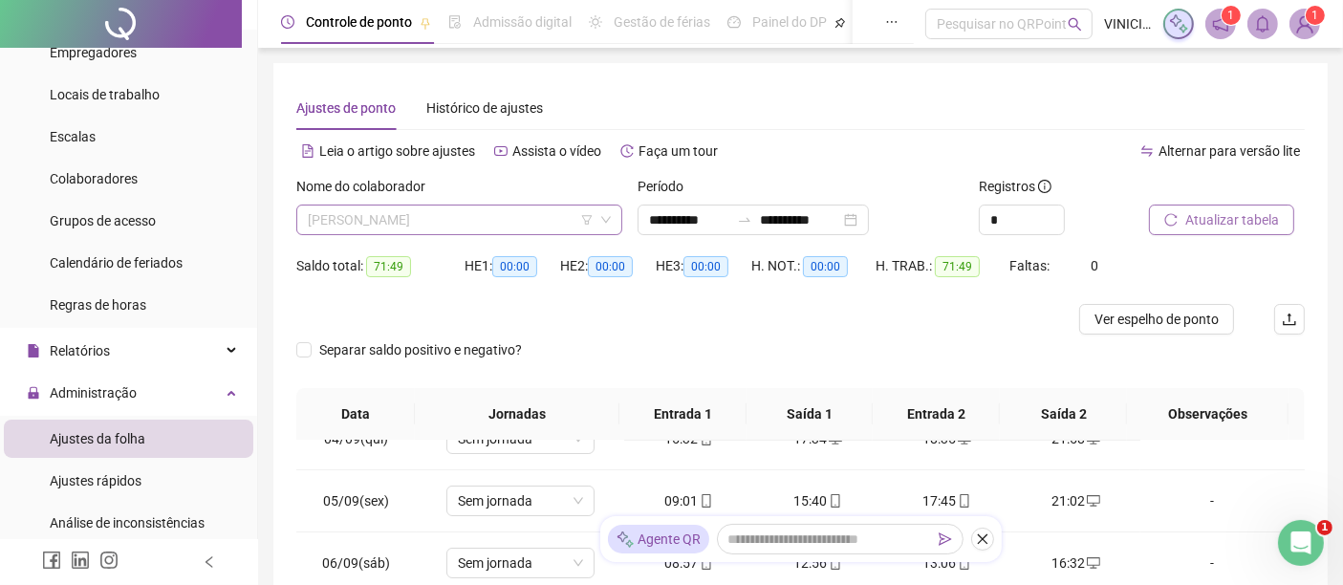
click at [464, 233] on span "[PERSON_NAME]" at bounding box center [459, 220] width 303 height 29
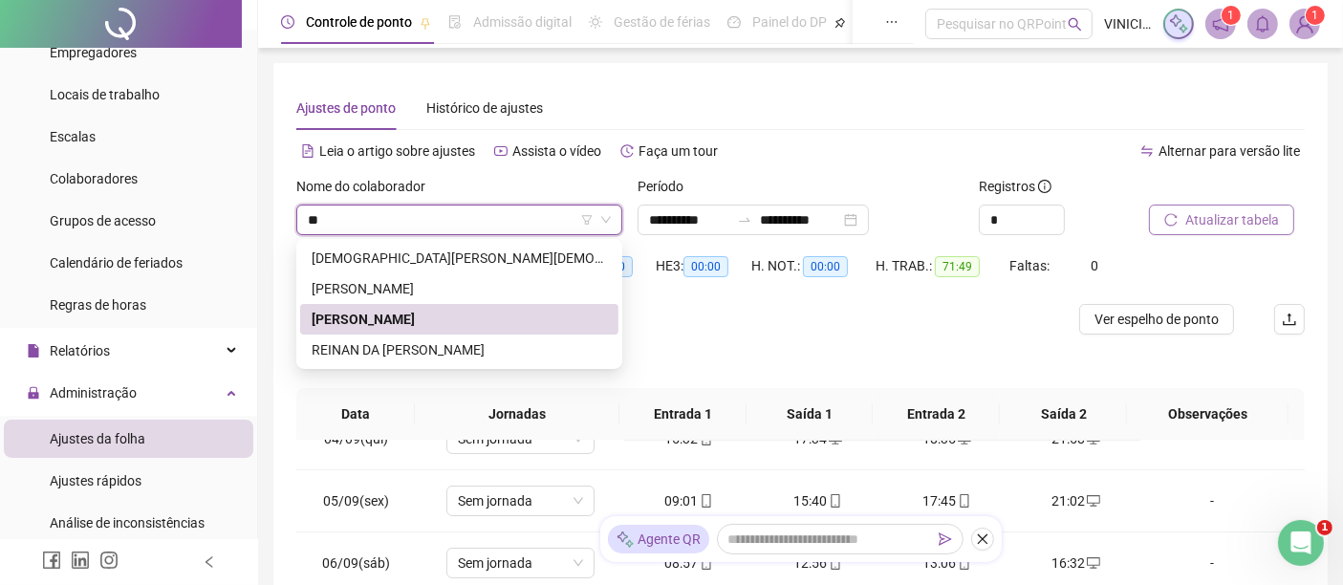
type input "***"
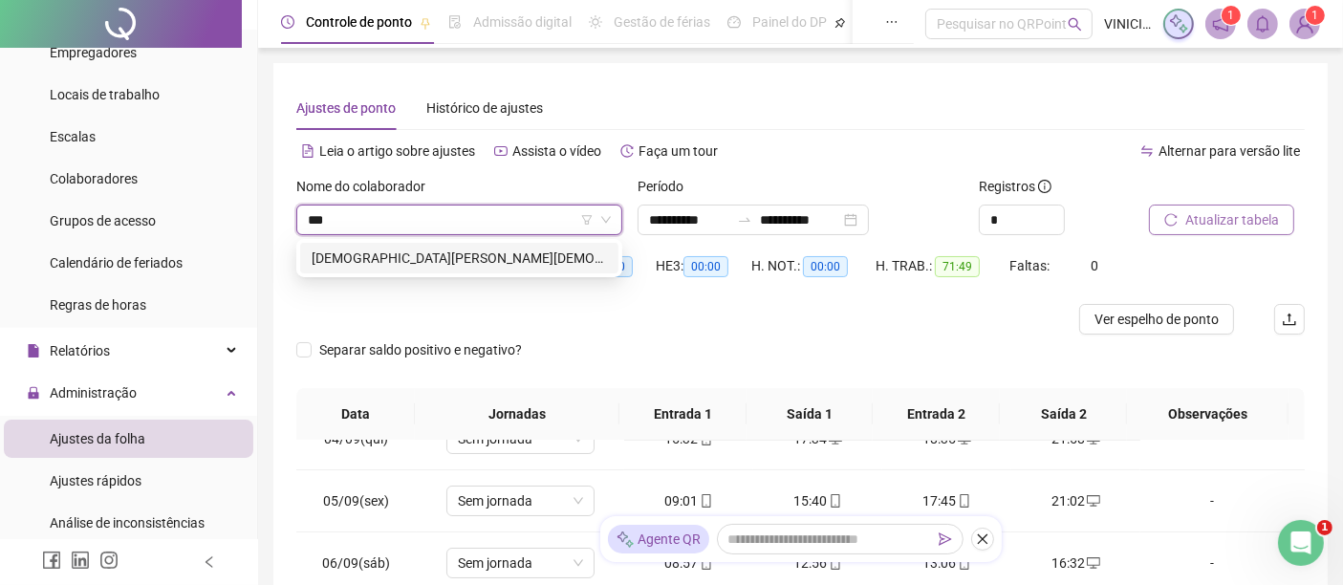
click at [450, 260] on div "[DEMOGRAPHIC_DATA][PERSON_NAME][DEMOGRAPHIC_DATA] DE [DEMOGRAPHIC_DATA]" at bounding box center [459, 258] width 295 height 21
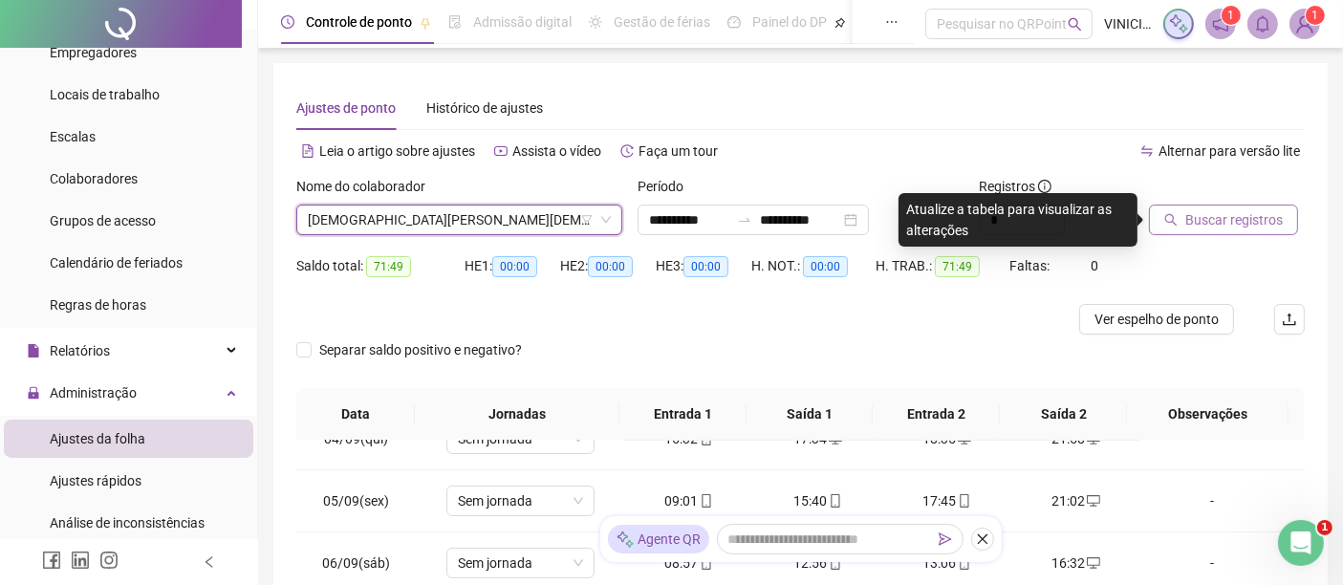
click at [1215, 222] on span "Buscar registros" at bounding box center [1235, 219] width 98 height 21
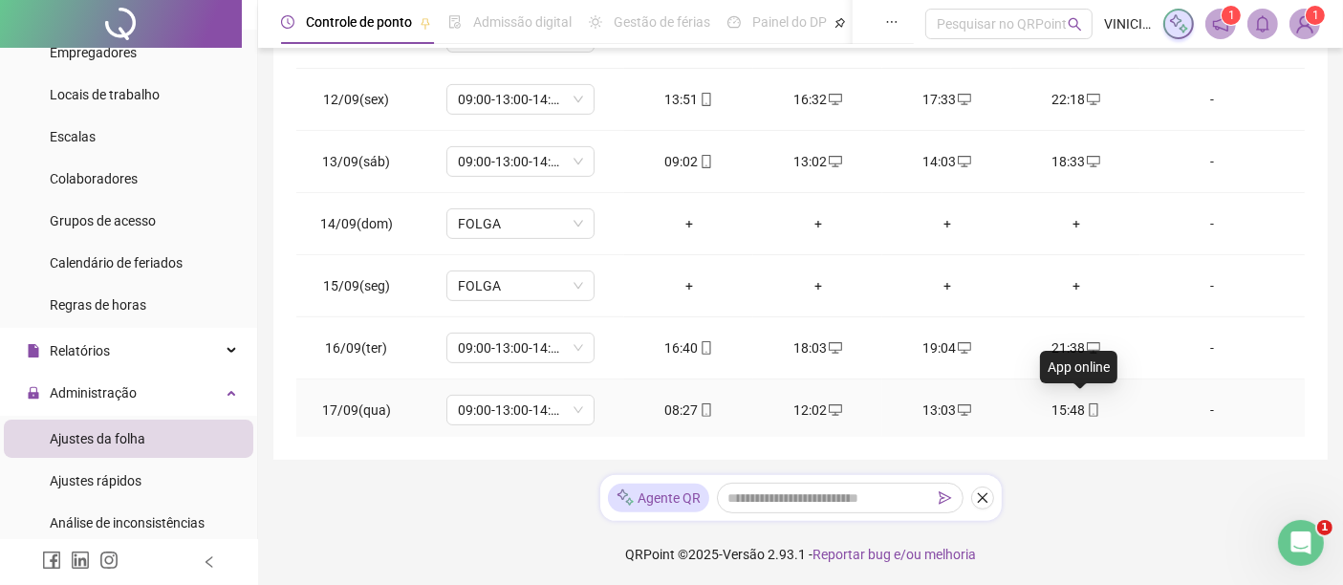
click at [1087, 407] on icon "mobile" at bounding box center [1093, 409] width 13 height 13
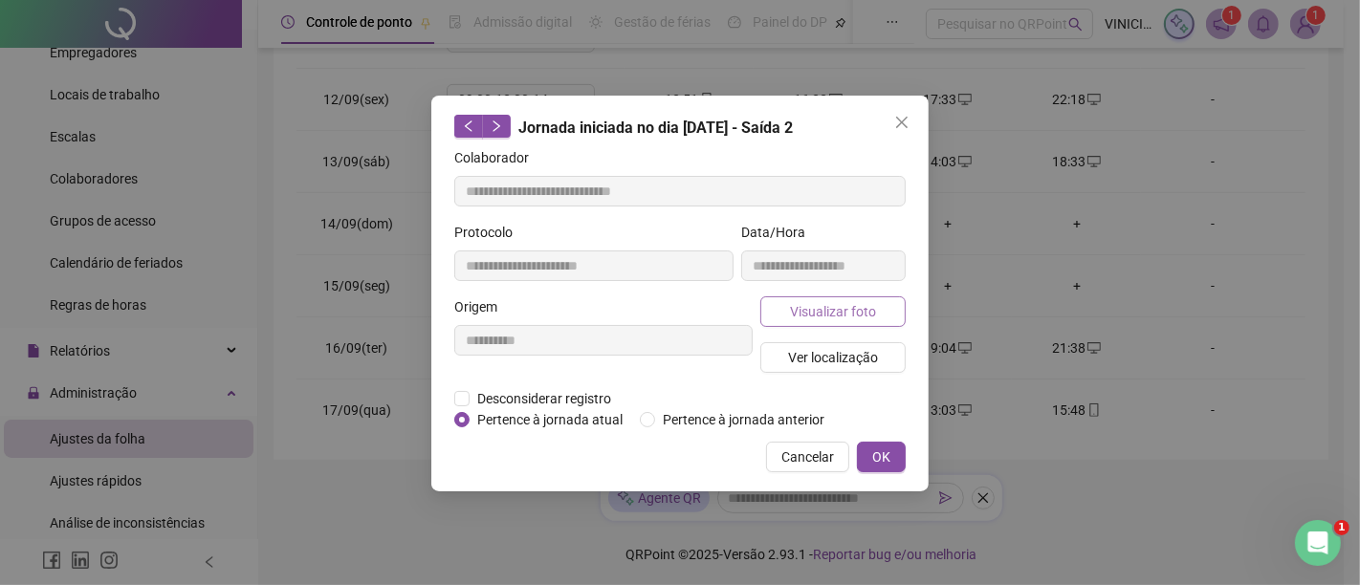
click at [889, 312] on button "Visualizar foto" at bounding box center [832, 311] width 145 height 31
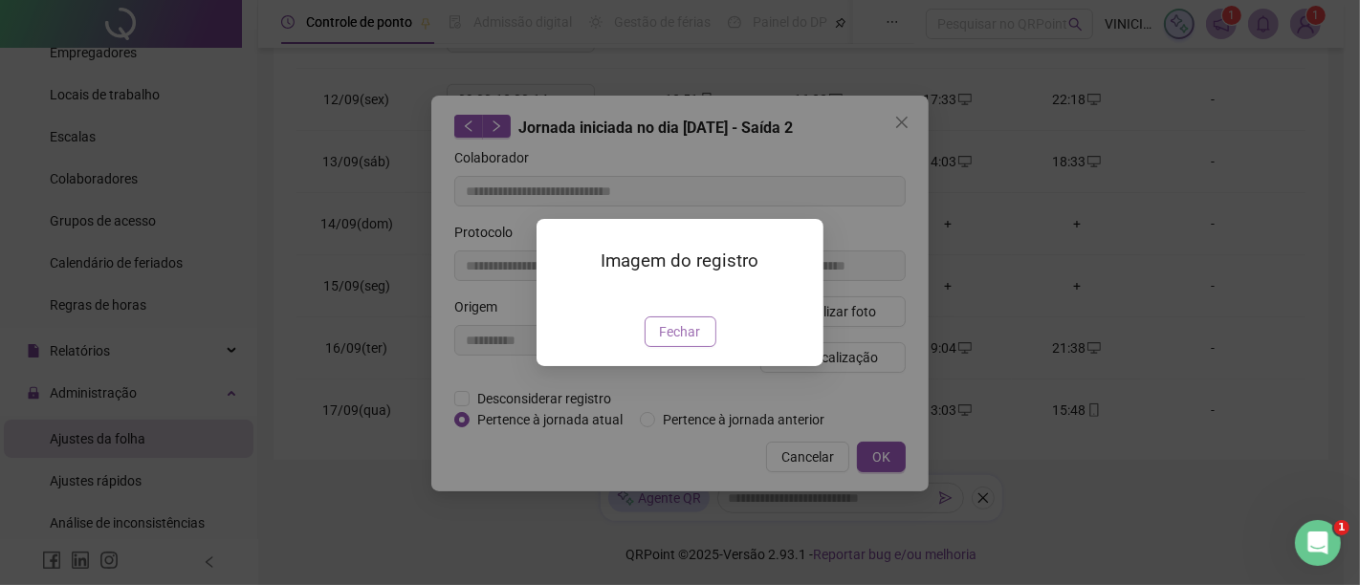
click at [666, 342] on span "Fechar" at bounding box center [680, 331] width 41 height 21
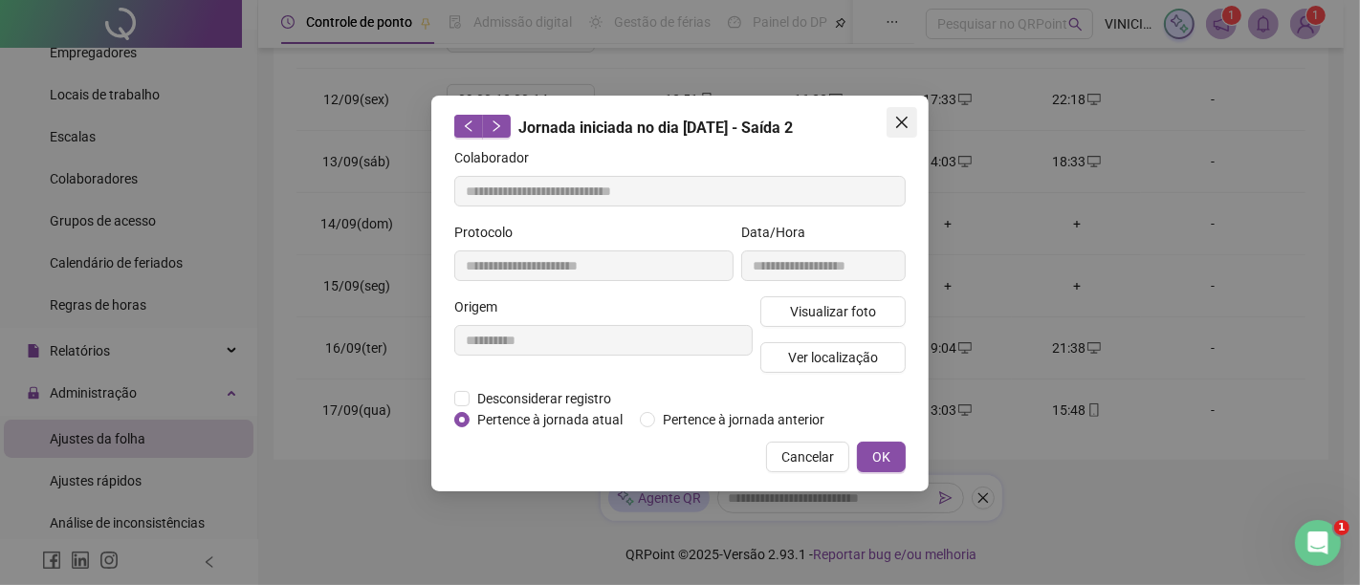
click at [899, 135] on button "Close" at bounding box center [901, 122] width 31 height 31
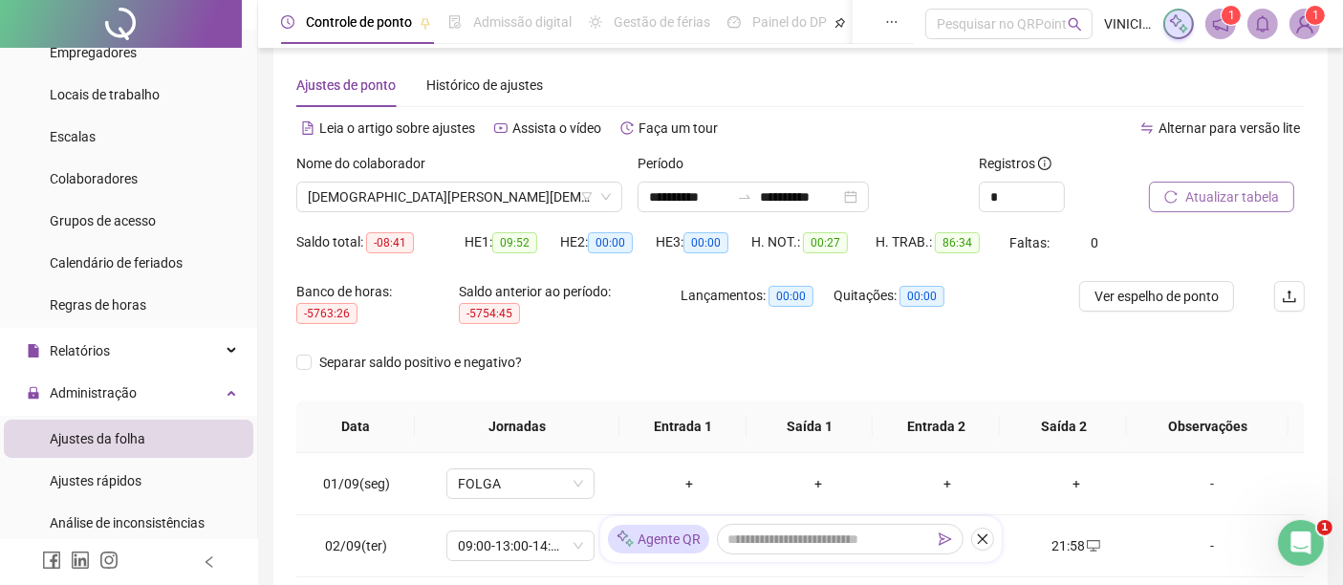
click at [1239, 186] on span "Atualizar tabela" at bounding box center [1233, 196] width 94 height 21
click at [541, 197] on span "[DEMOGRAPHIC_DATA][PERSON_NAME][DEMOGRAPHIC_DATA] DE [DEMOGRAPHIC_DATA]" at bounding box center [459, 197] width 303 height 29
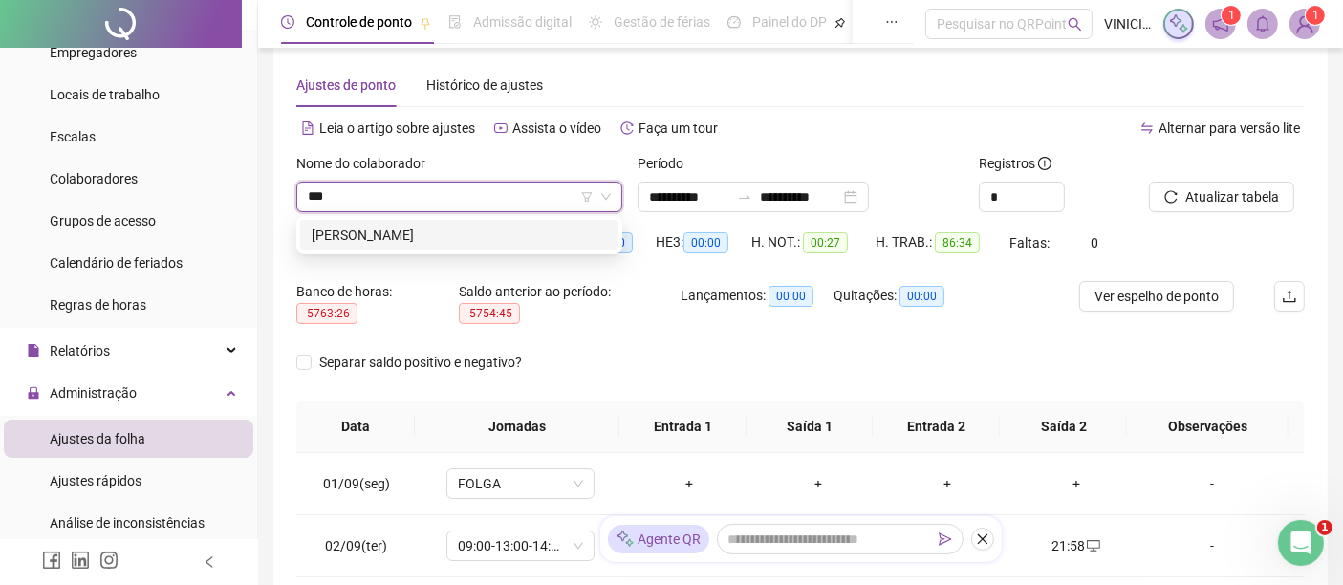
type input "****"
click at [514, 232] on div "[PERSON_NAME]" at bounding box center [459, 235] width 295 height 21
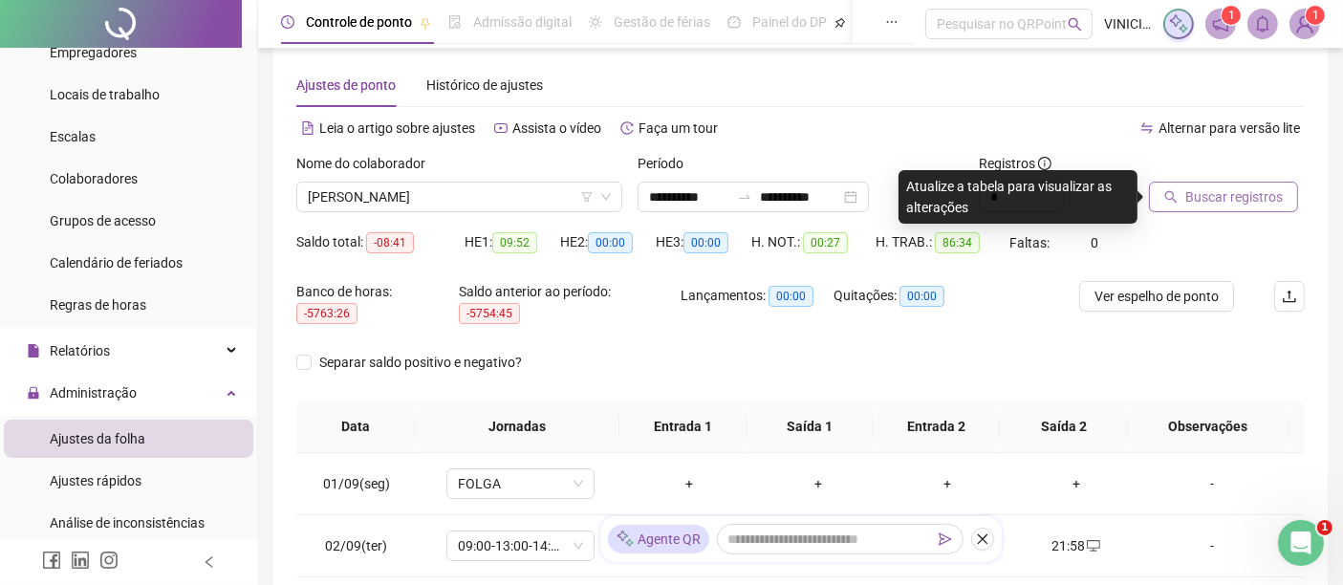
click at [1221, 208] on button "Buscar registros" at bounding box center [1223, 197] width 149 height 31
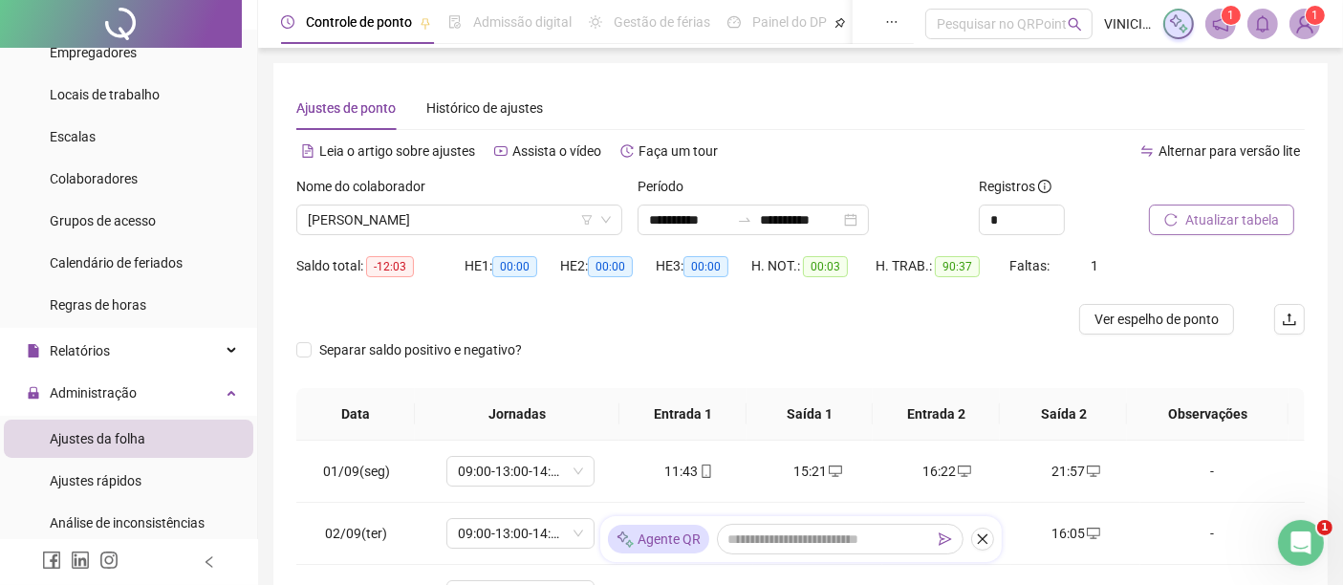
click at [1224, 221] on span "Atualizar tabela" at bounding box center [1233, 219] width 94 height 21
click at [527, 229] on span "[PERSON_NAME]" at bounding box center [459, 220] width 303 height 29
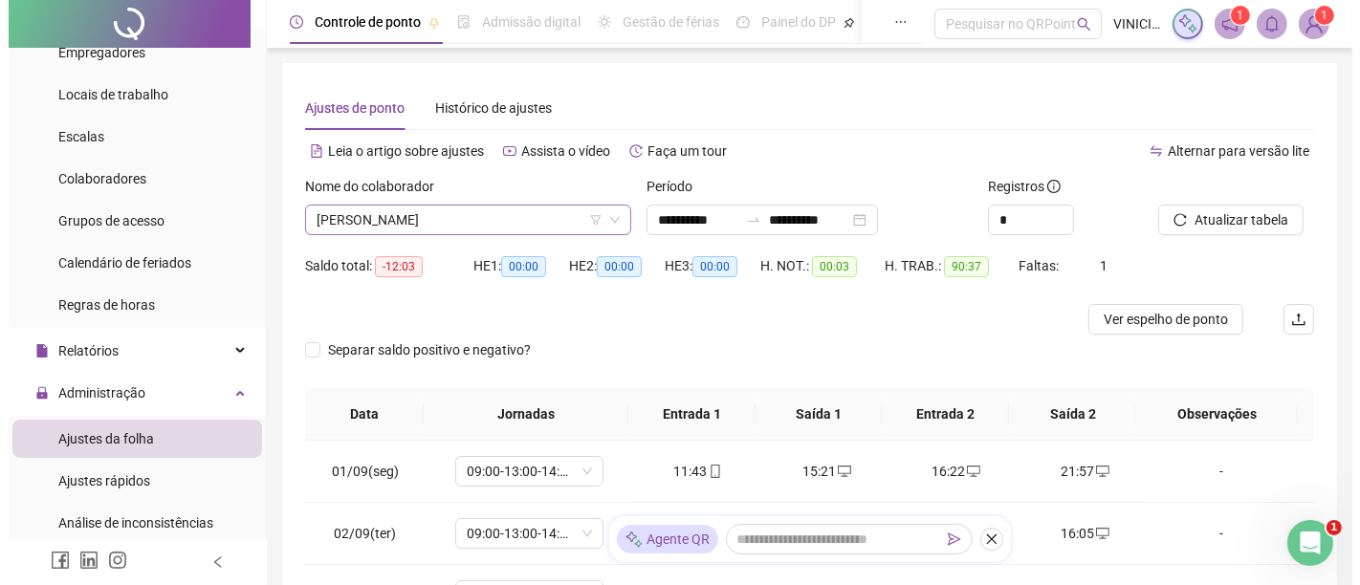
scroll to position [1346, 0]
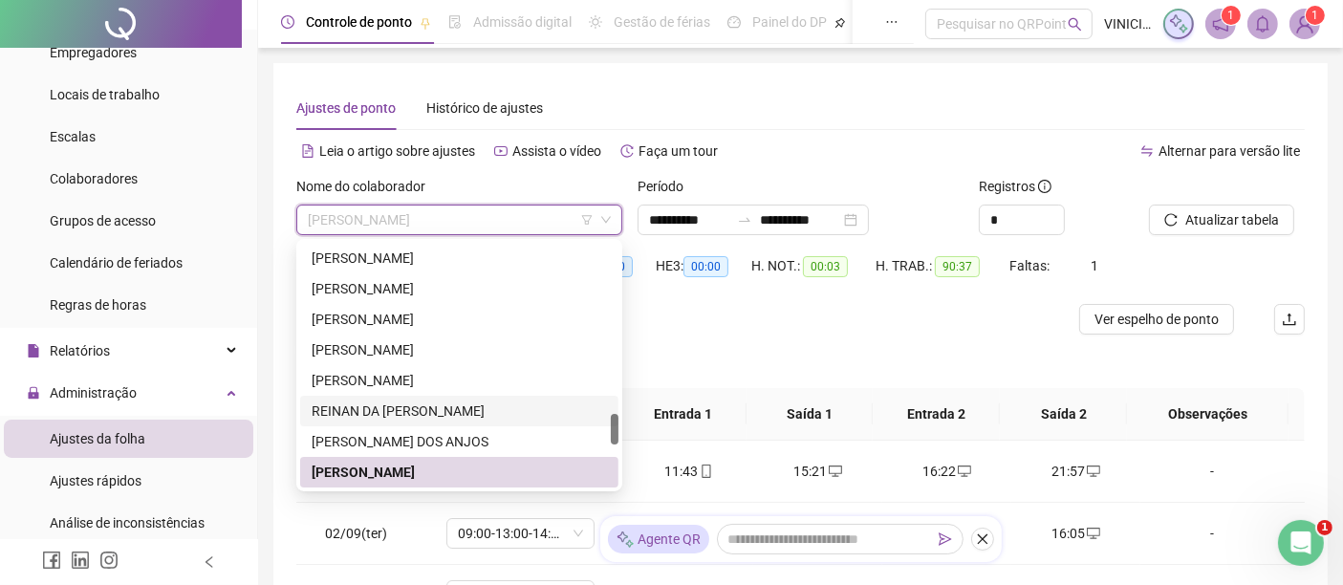
click at [456, 408] on div "REINAN DA [PERSON_NAME]" at bounding box center [459, 411] width 295 height 21
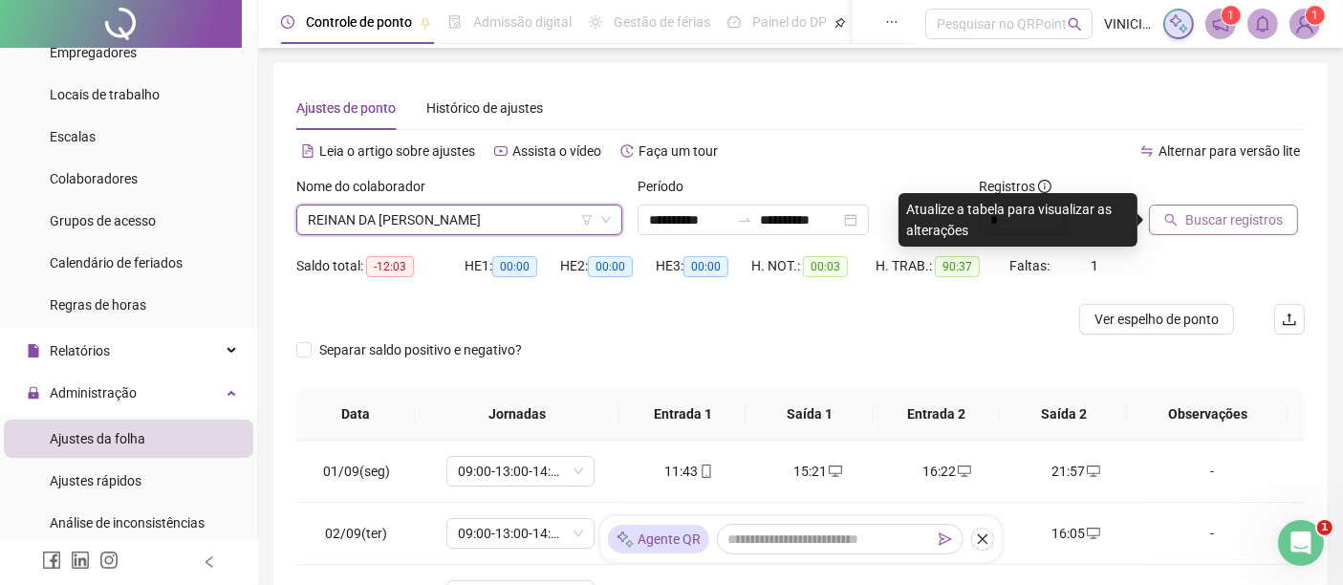
click at [1251, 220] on span "Buscar registros" at bounding box center [1235, 219] width 98 height 21
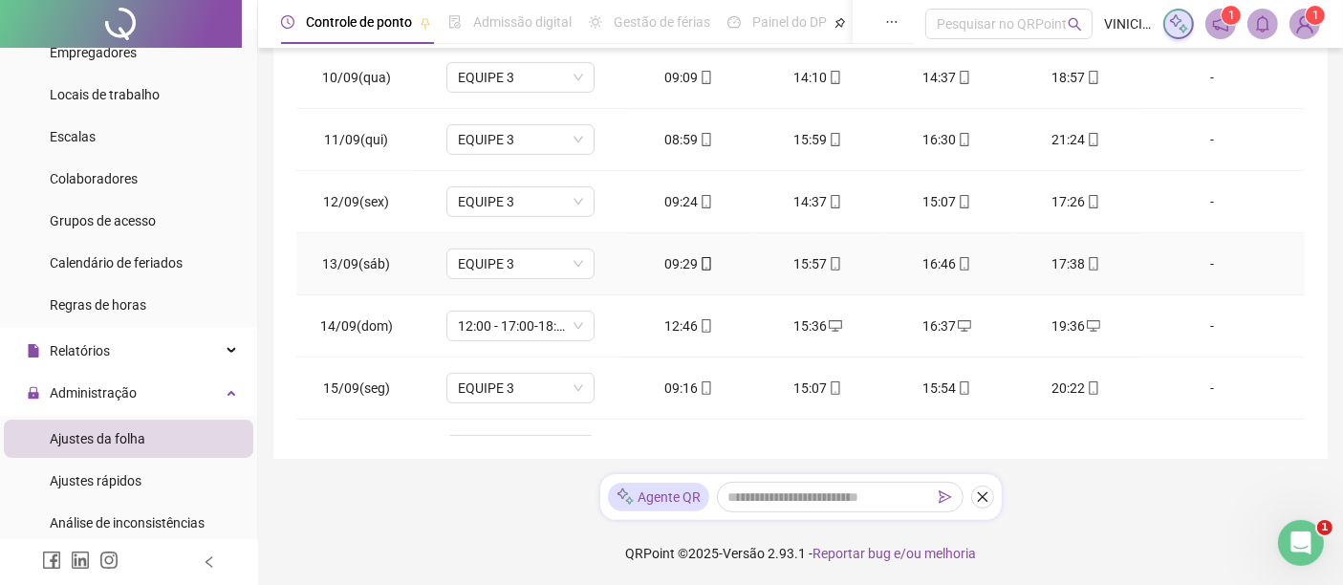
scroll to position [644, 0]
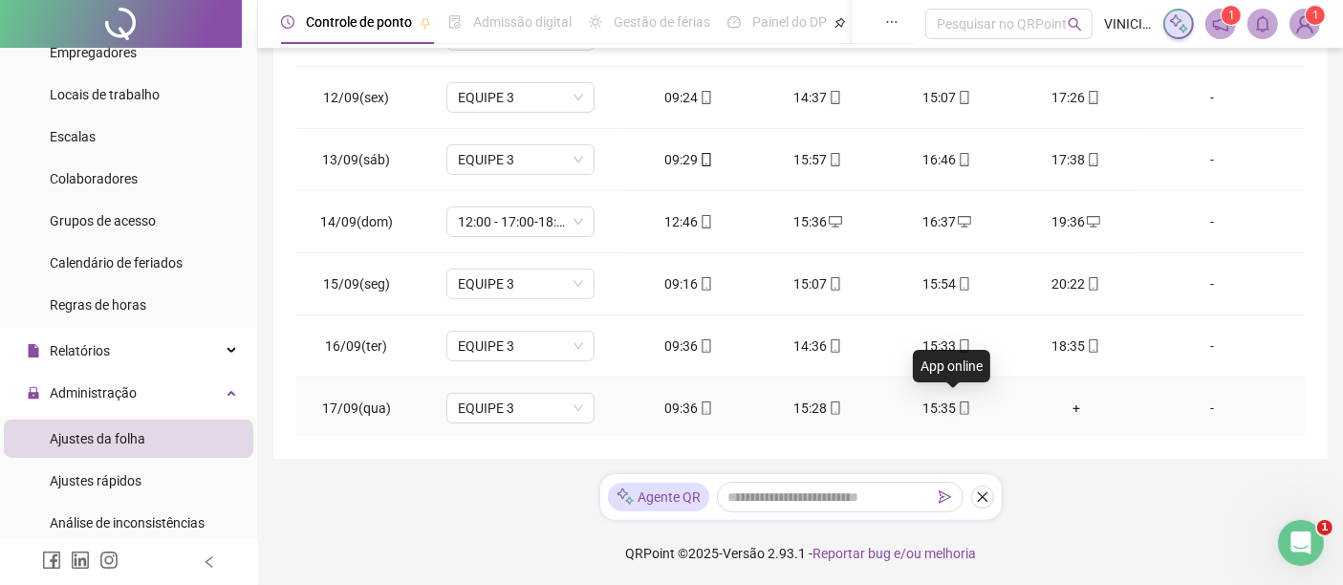
click at [958, 402] on icon "mobile" at bounding box center [964, 408] width 13 height 13
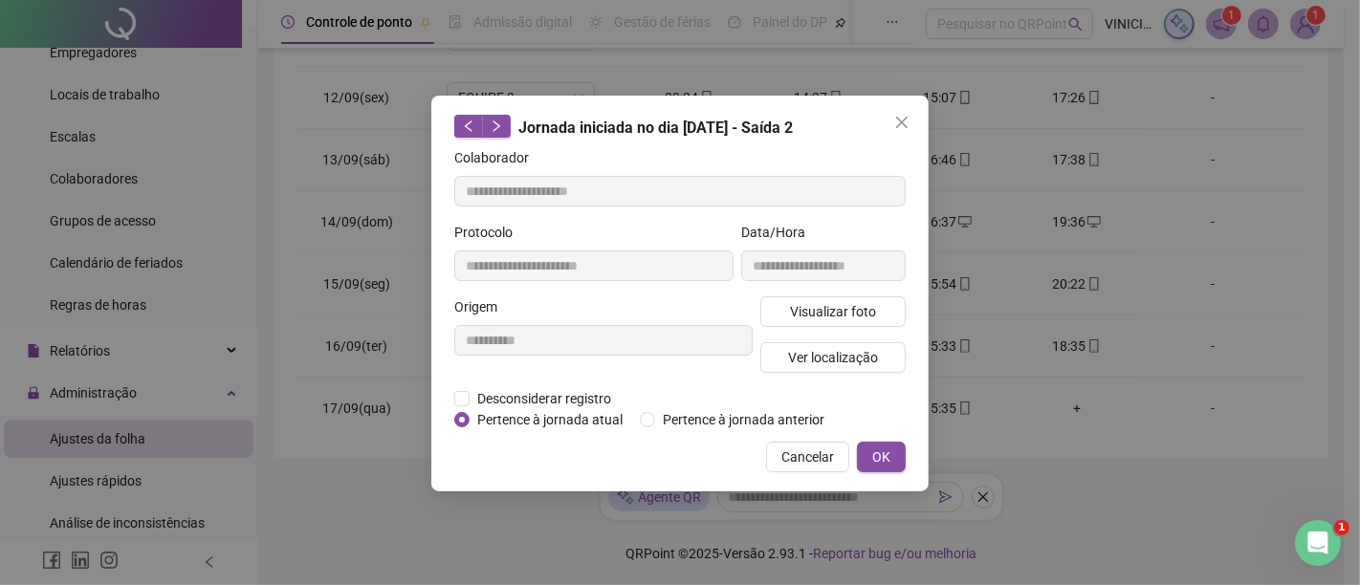
type input "**********"
click at [884, 319] on button "Visualizar foto" at bounding box center [832, 311] width 145 height 31
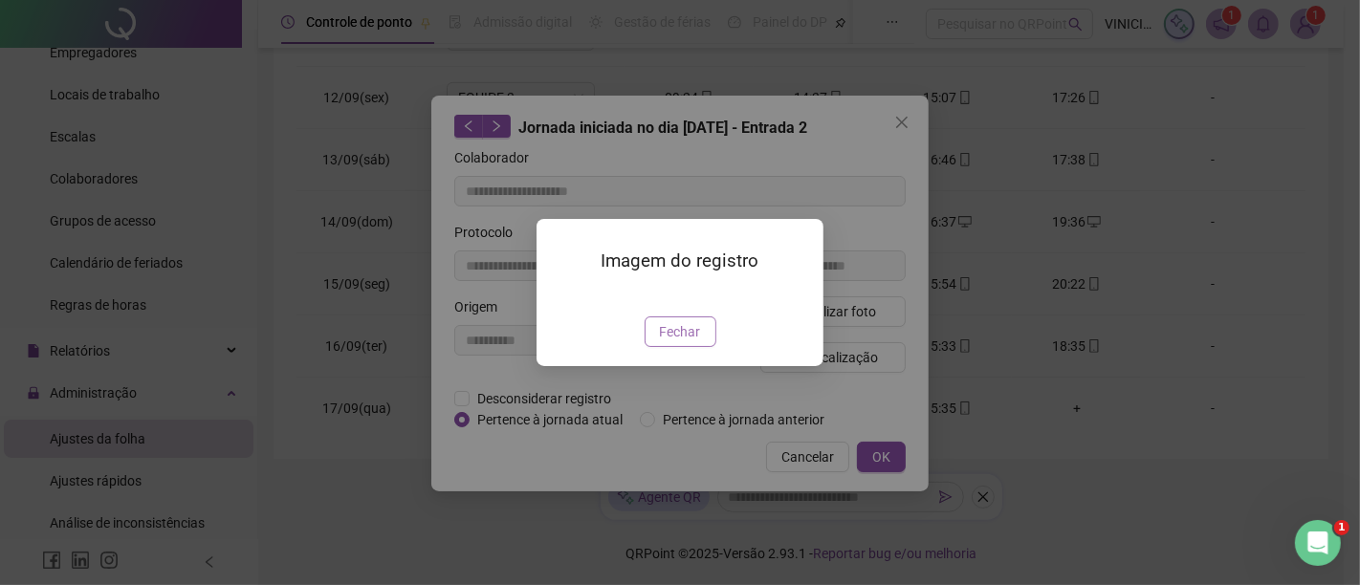
click at [674, 342] on span "Fechar" at bounding box center [680, 331] width 41 height 21
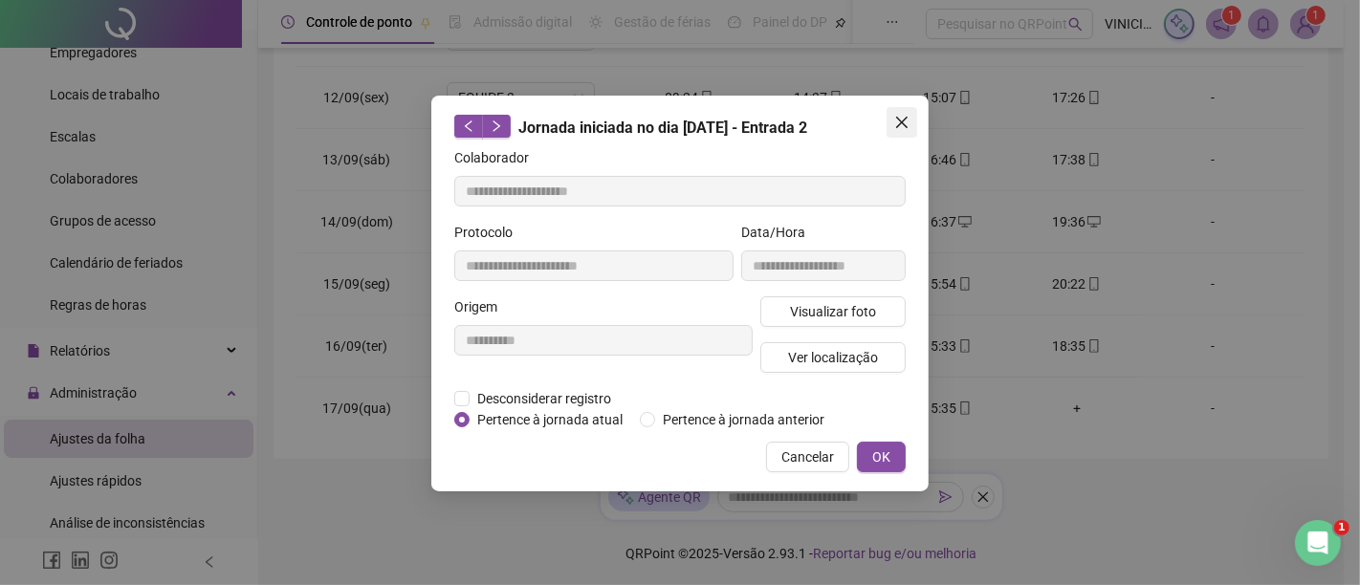
click at [909, 137] on button "Close" at bounding box center [901, 122] width 31 height 31
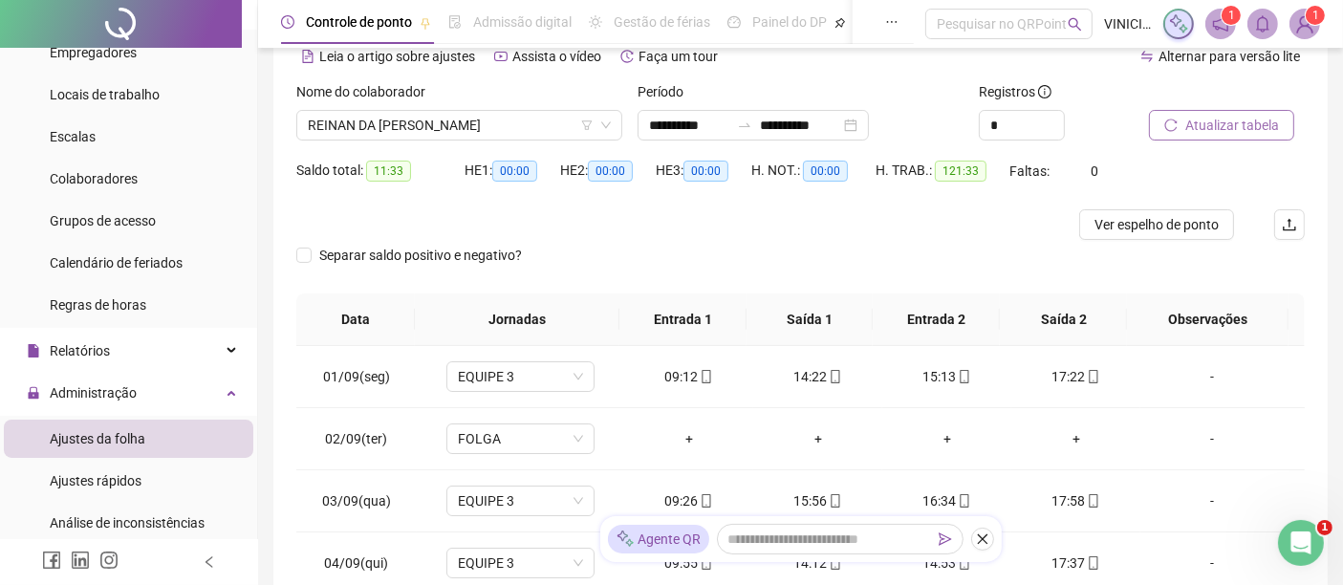
scroll to position [0, 0]
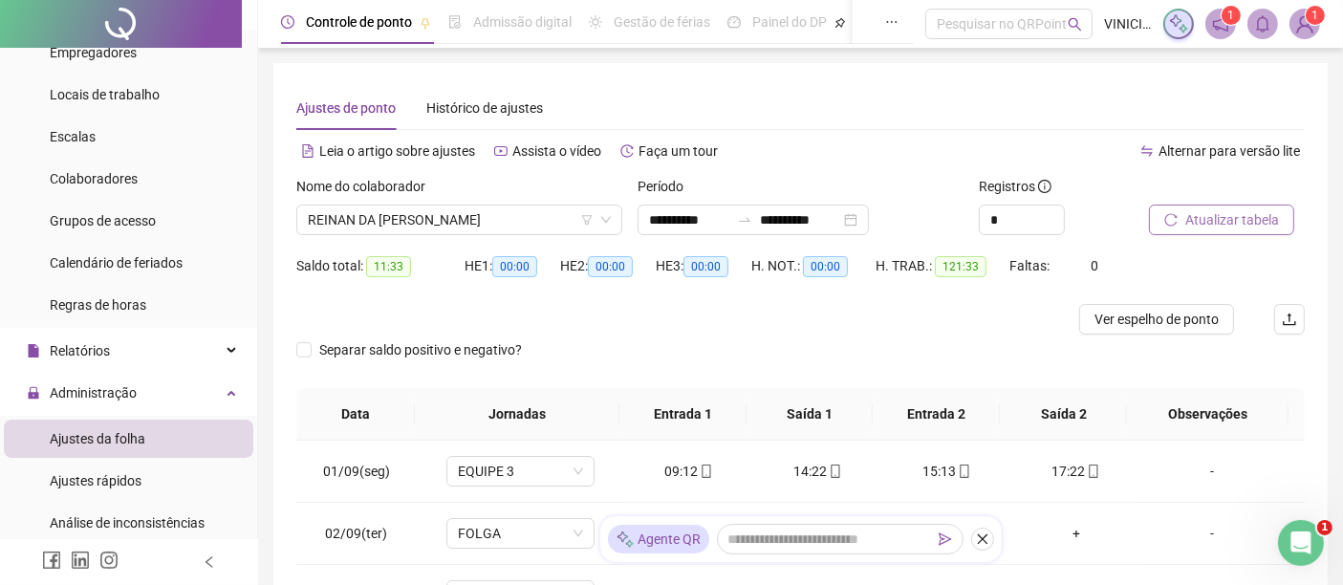
click at [1233, 215] on span "Atualizar tabela" at bounding box center [1233, 219] width 94 height 21
click at [486, 222] on span "REINAN DA [PERSON_NAME]" at bounding box center [459, 220] width 303 height 29
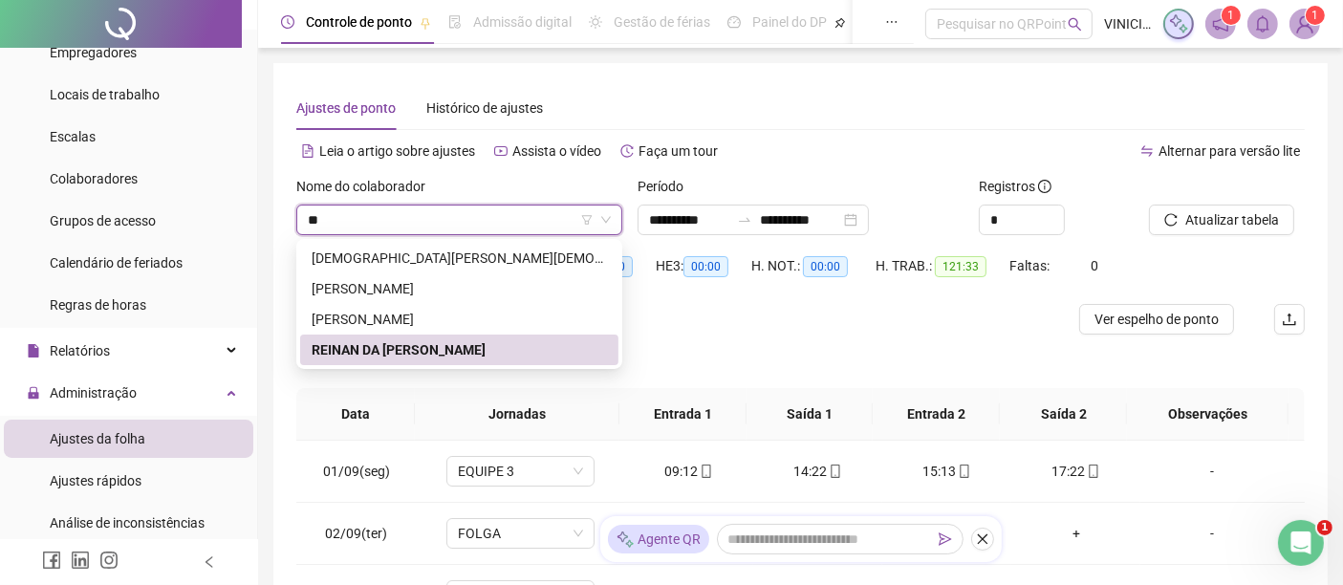
type input "***"
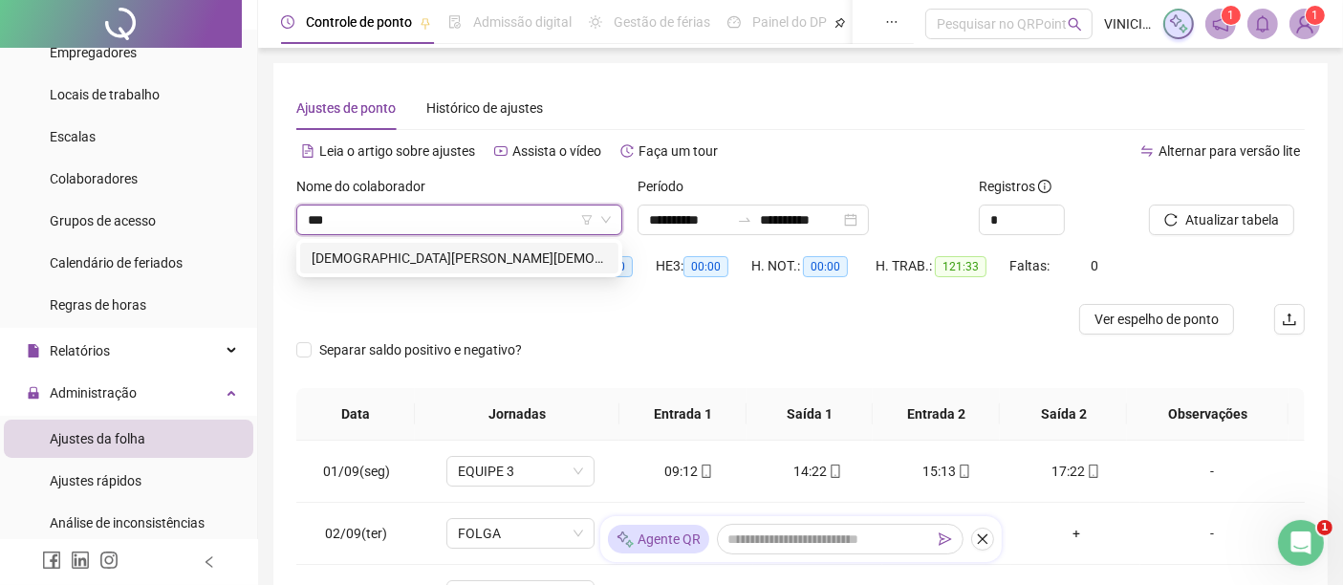
click at [490, 260] on div "[DEMOGRAPHIC_DATA][PERSON_NAME][DEMOGRAPHIC_DATA] DE [DEMOGRAPHIC_DATA]" at bounding box center [459, 258] width 295 height 21
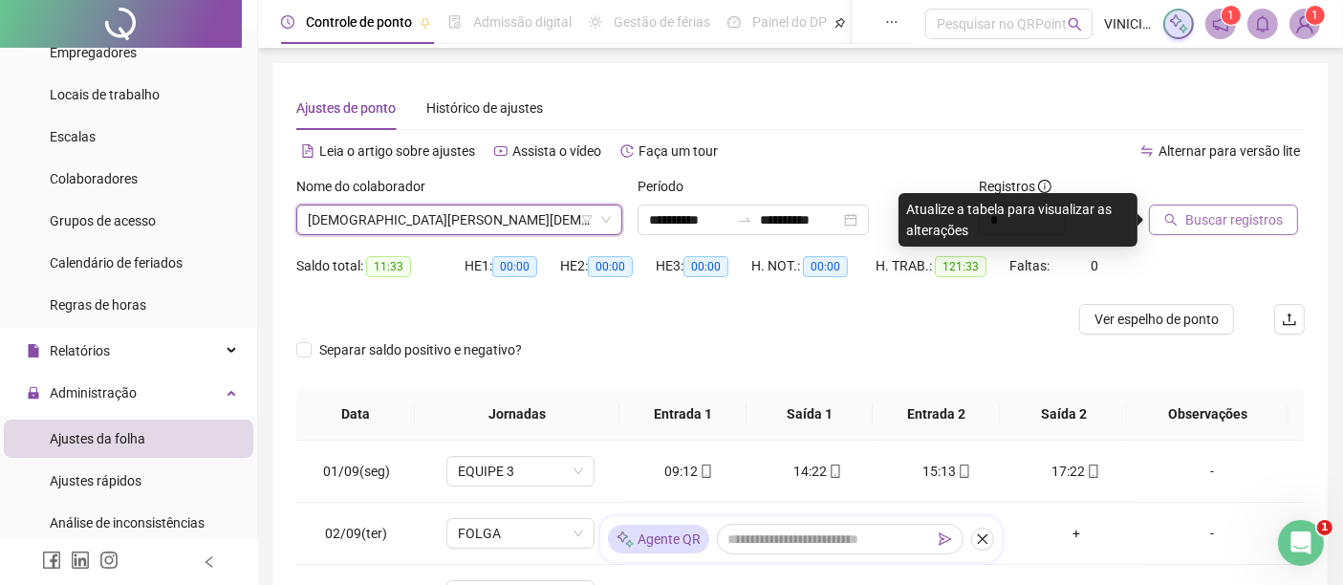
click at [1202, 220] on span "Buscar registros" at bounding box center [1235, 219] width 98 height 21
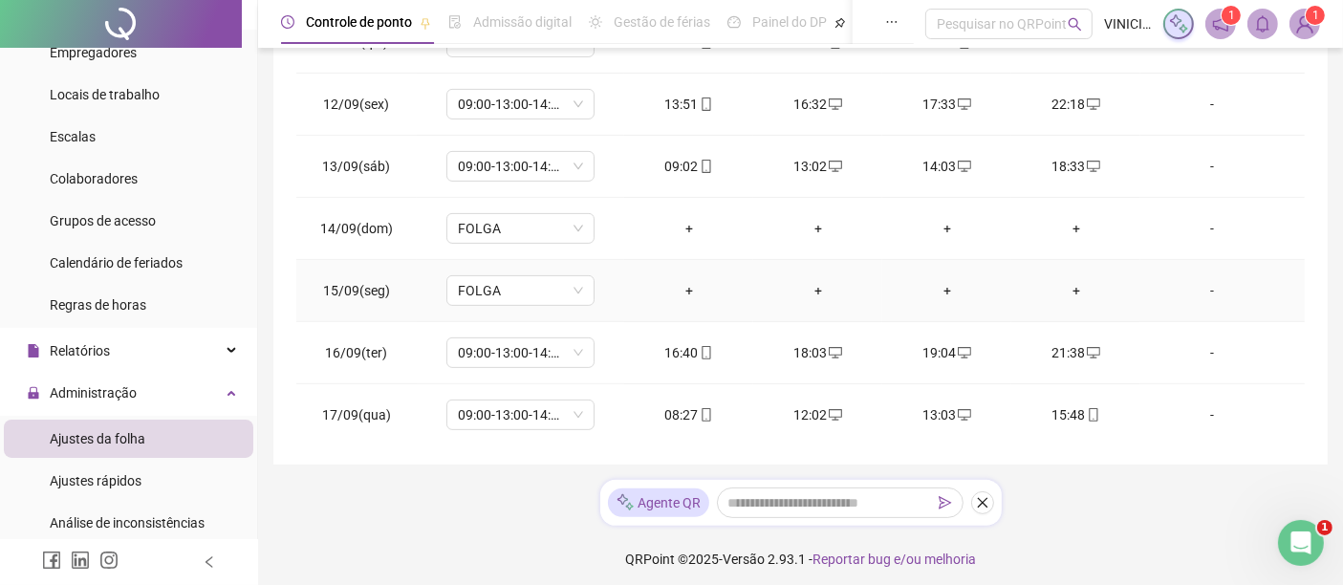
scroll to position [447, 0]
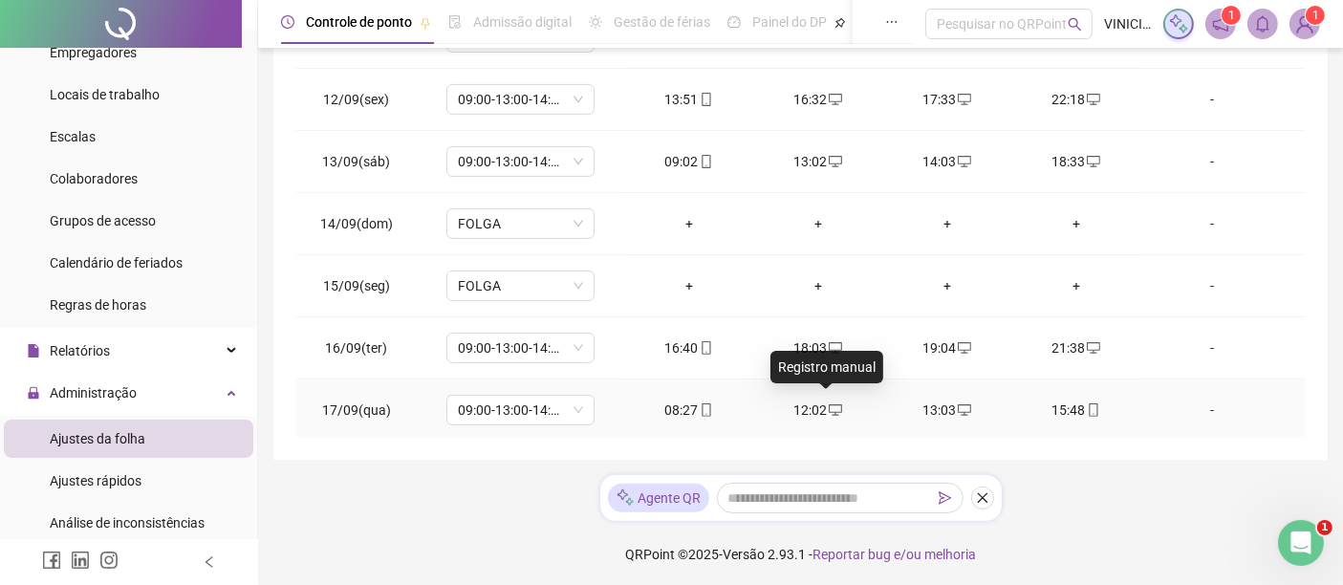
click at [832, 403] on icon "desktop" at bounding box center [835, 409] width 13 height 13
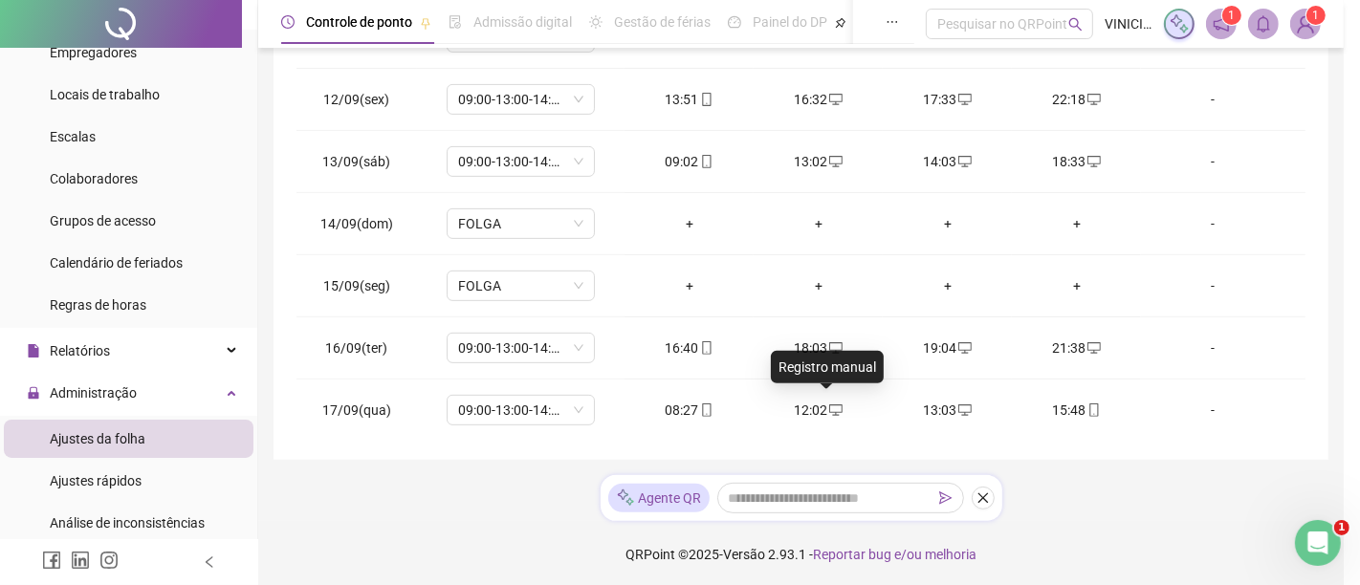
type input "**********"
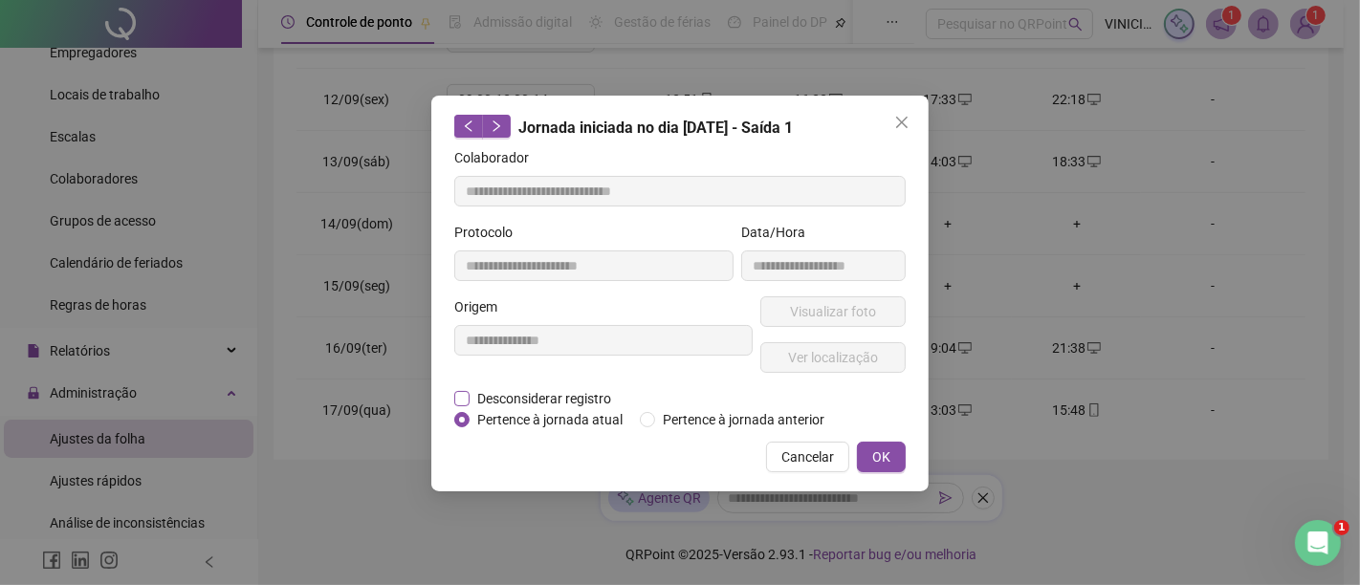
click at [572, 394] on span "Desconsiderar registro" at bounding box center [543, 398] width 149 height 21
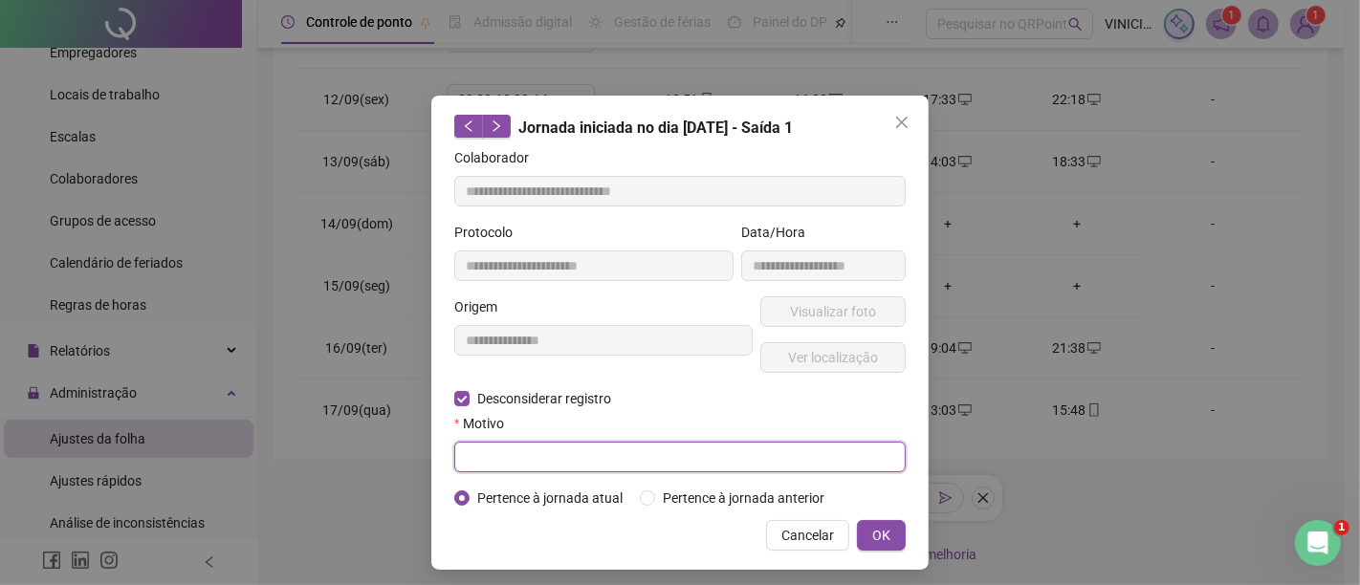
click at [531, 457] on input "text" at bounding box center [679, 457] width 451 height 31
type input "*"
click at [883, 542] on button "OK" at bounding box center [881, 535] width 49 height 31
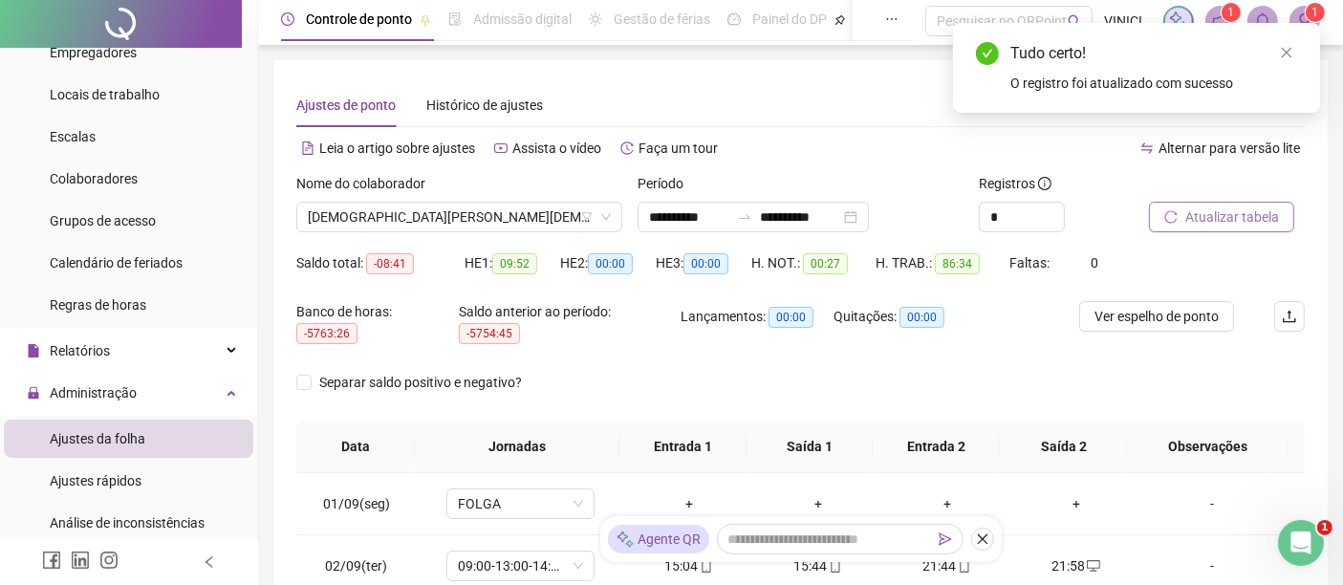
scroll to position [0, 0]
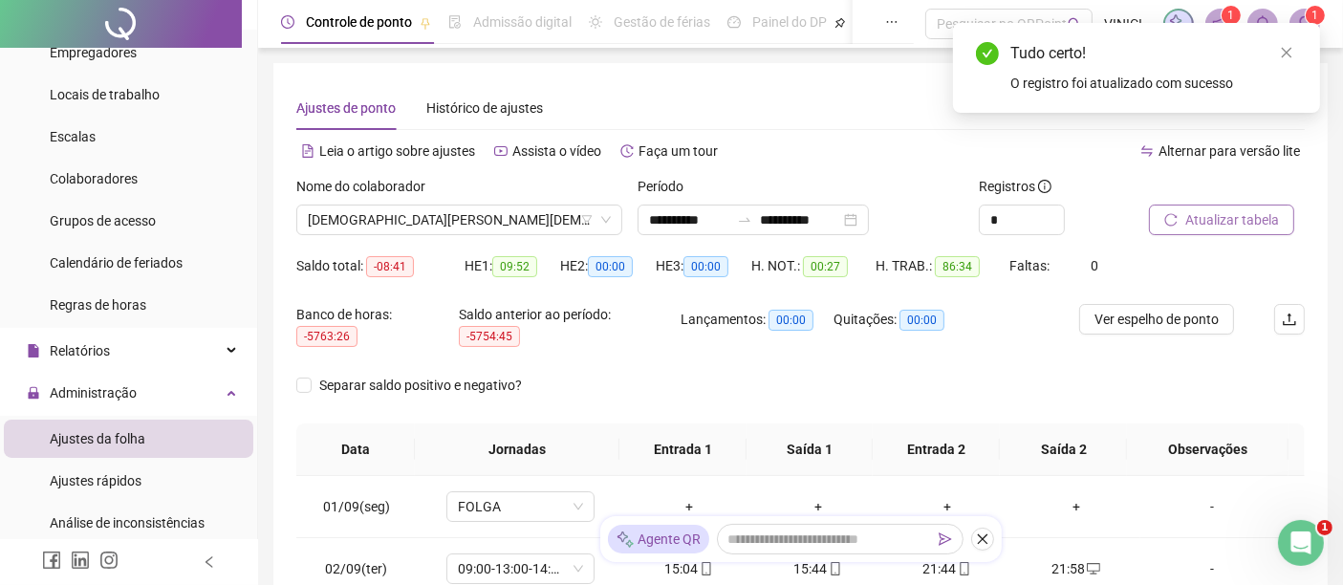
click at [1231, 220] on span "Atualizar tabela" at bounding box center [1233, 219] width 94 height 21
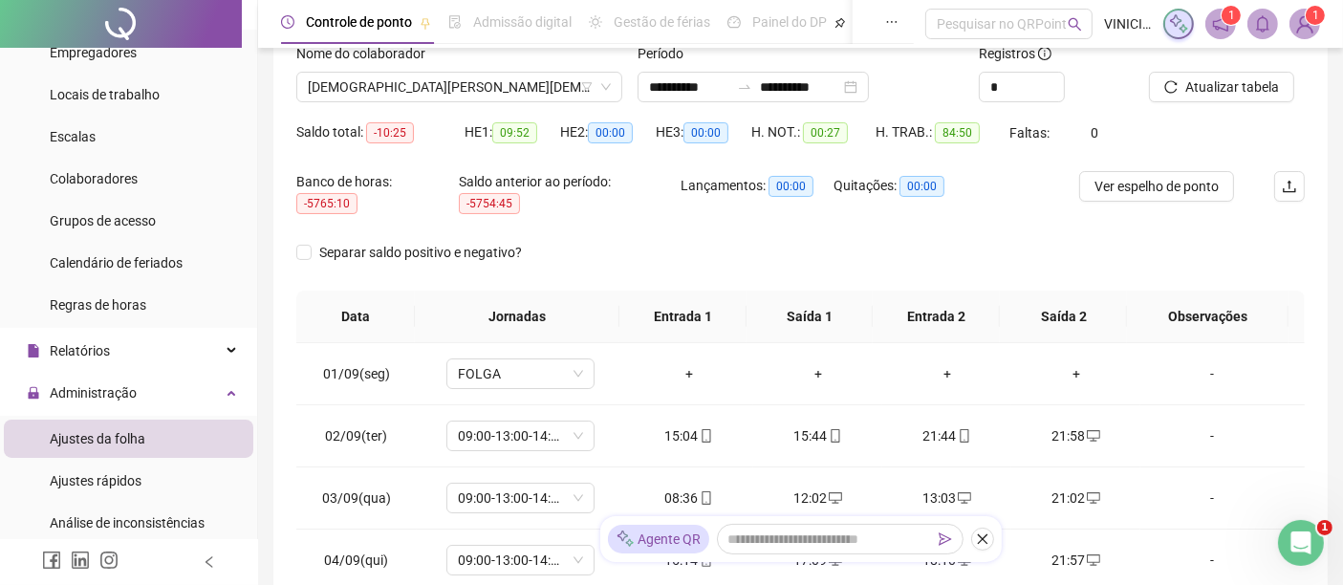
scroll to position [129, 0]
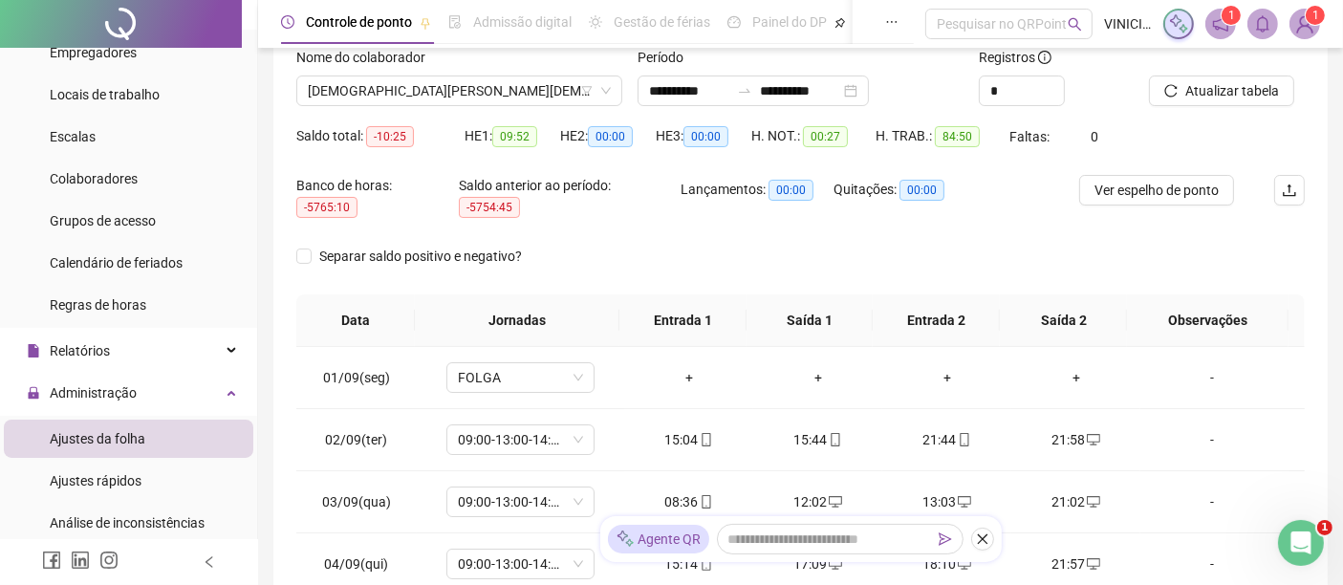
click at [1270, 106] on div "Atualizar tabela" at bounding box center [1227, 84] width 171 height 75
click at [1273, 94] on span "Atualizar tabela" at bounding box center [1233, 90] width 94 height 21
click at [552, 92] on span "[DEMOGRAPHIC_DATA][PERSON_NAME][DEMOGRAPHIC_DATA] DE [DEMOGRAPHIC_DATA]" at bounding box center [459, 90] width 303 height 29
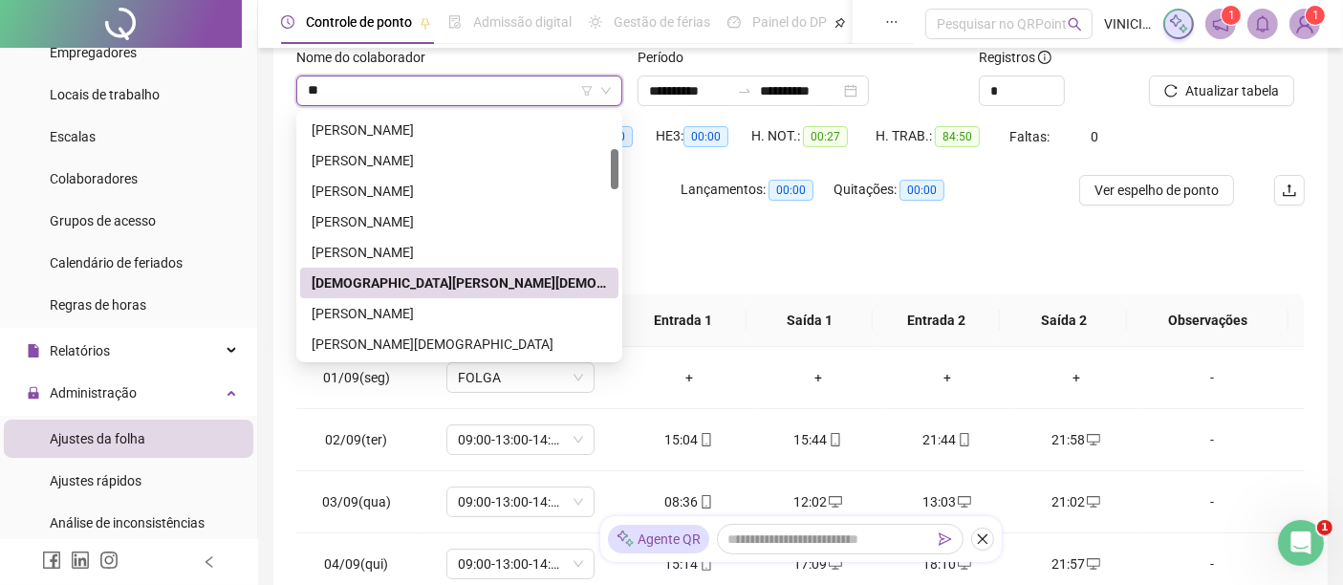
scroll to position [30, 0]
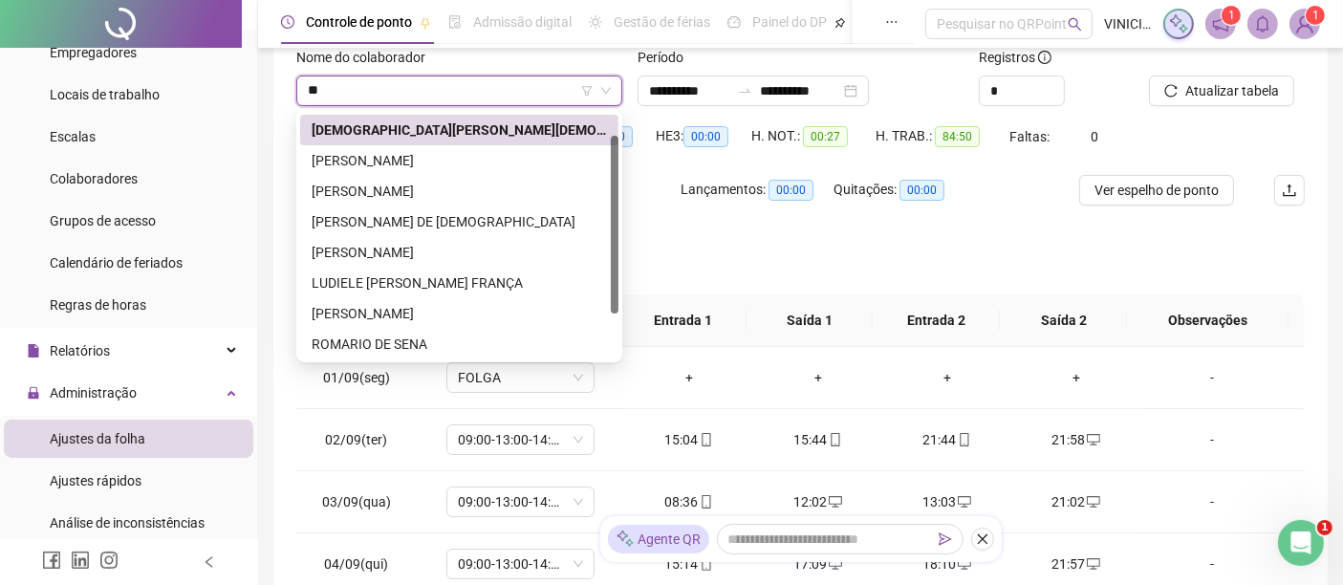
type input "***"
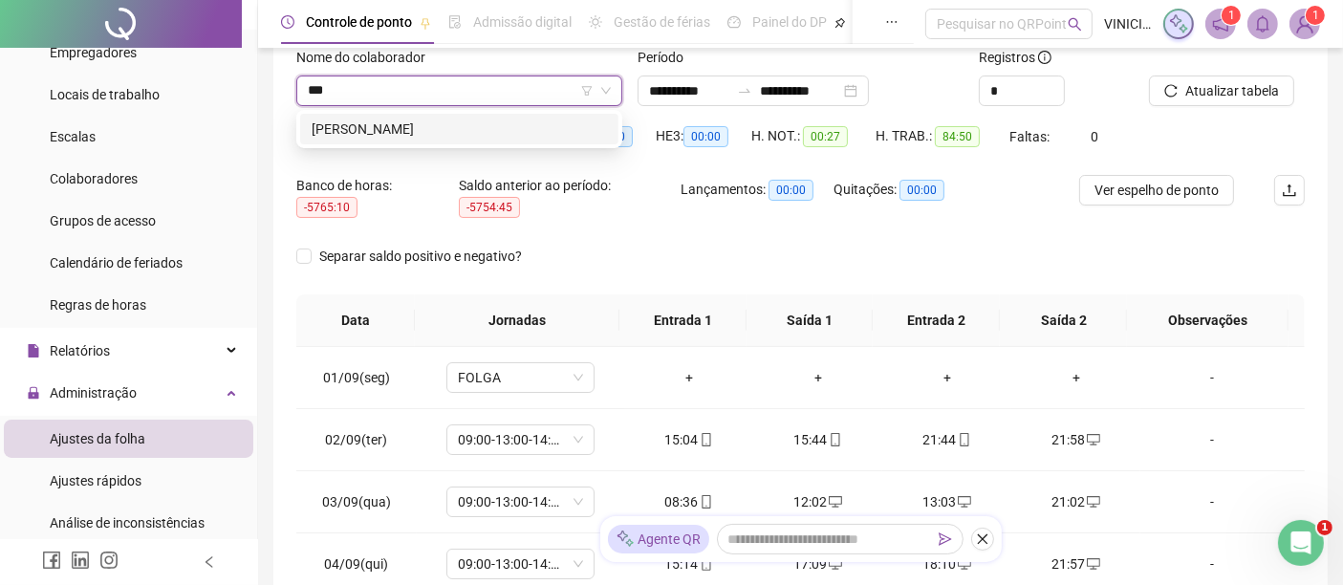
scroll to position [0, 0]
click at [526, 126] on div "[PERSON_NAME]" at bounding box center [459, 129] width 295 height 21
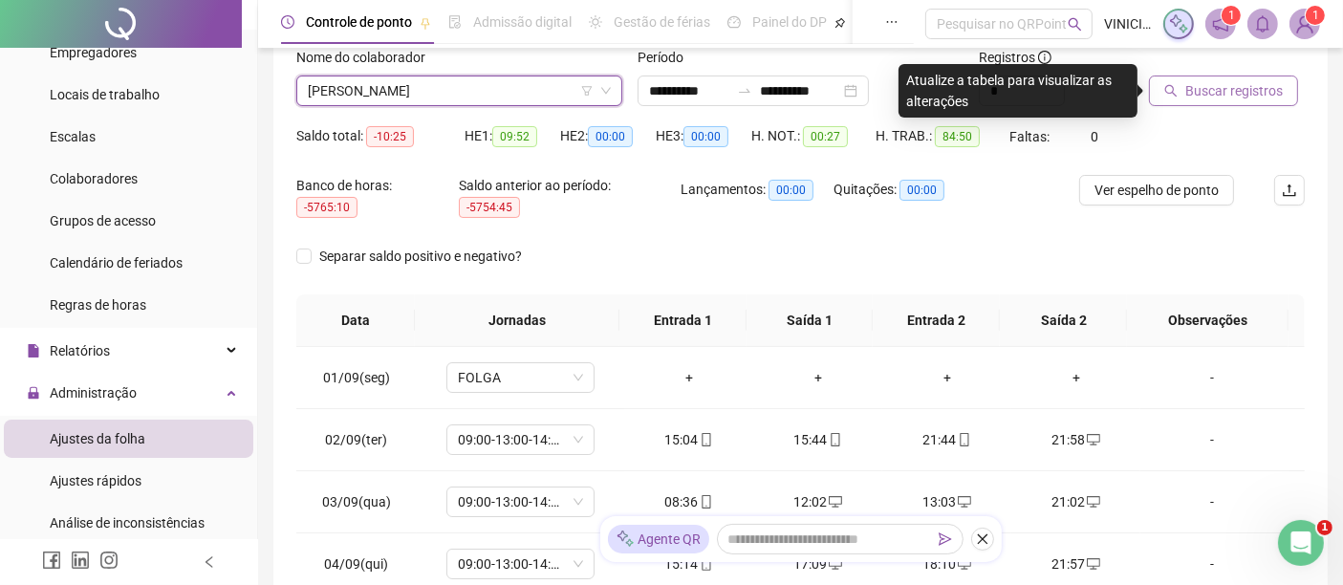
click at [1234, 80] on span "Buscar registros" at bounding box center [1235, 90] width 98 height 21
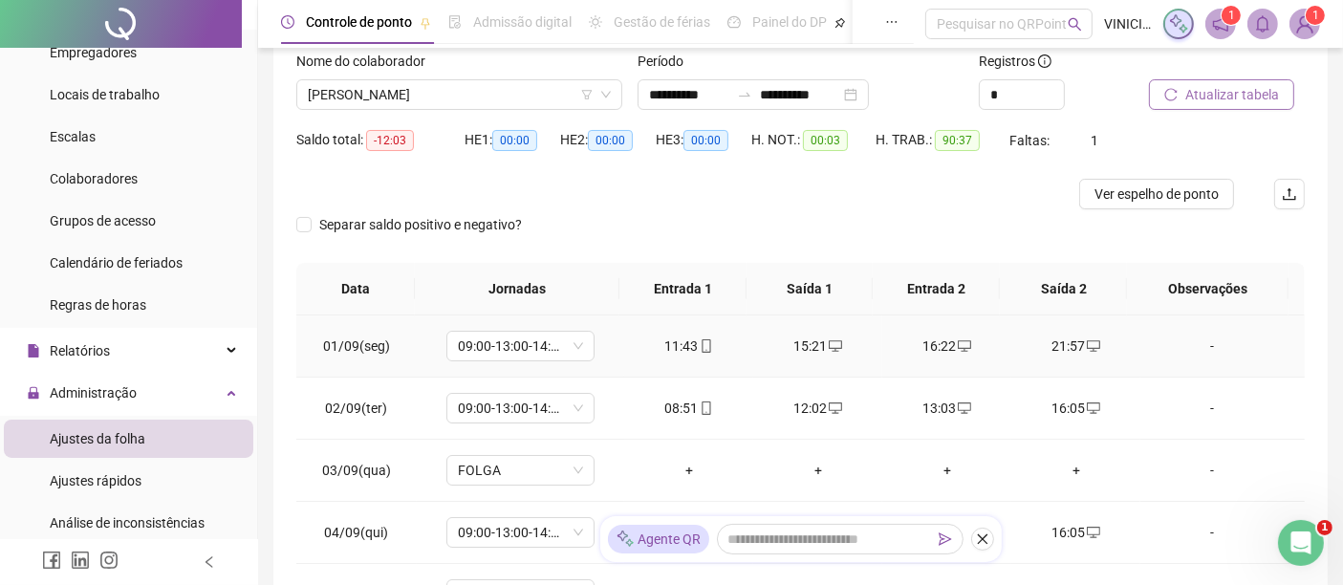
scroll to position [95, 0]
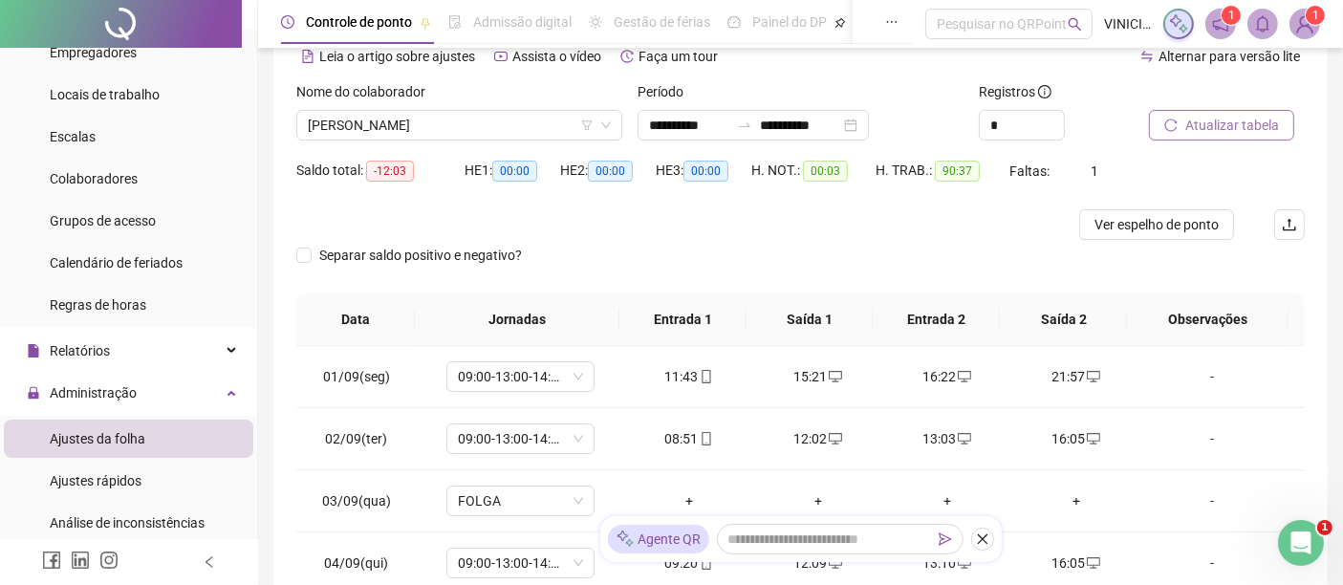
click at [1269, 120] on span "Atualizar tabela" at bounding box center [1233, 125] width 94 height 21
click at [1273, 117] on span "Atualizar tabela" at bounding box center [1233, 125] width 94 height 21
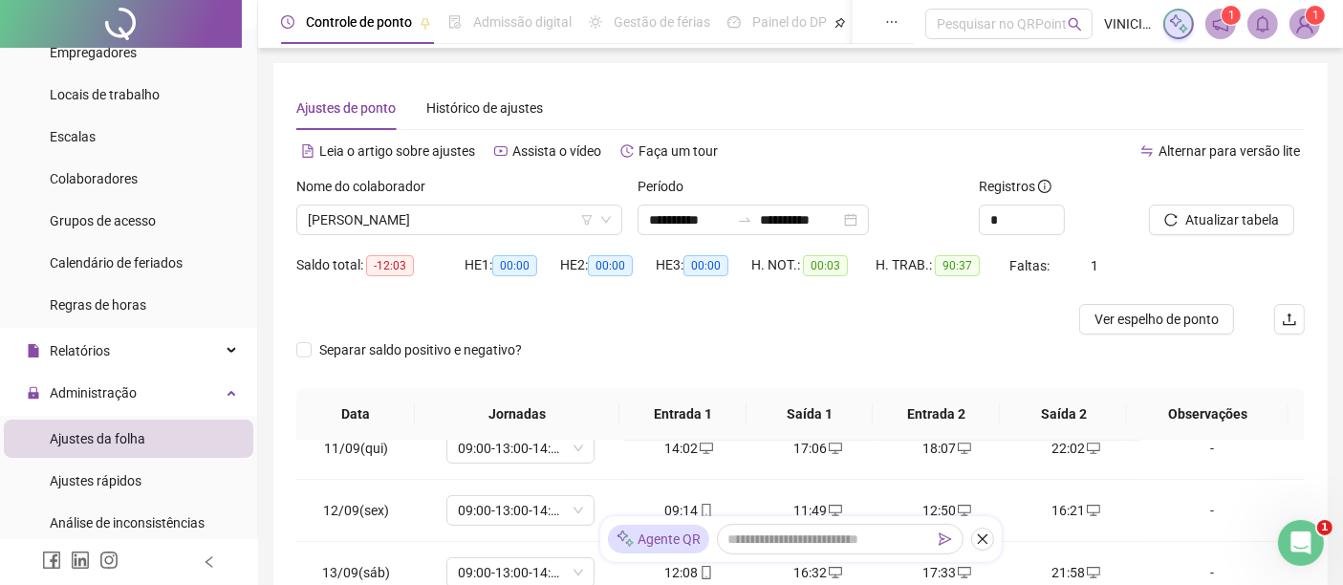
scroll to position [0, 0]
click at [1273, 211] on span "Atualizar tabela" at bounding box center [1233, 219] width 94 height 21
